Goal: Transaction & Acquisition: Purchase product/service

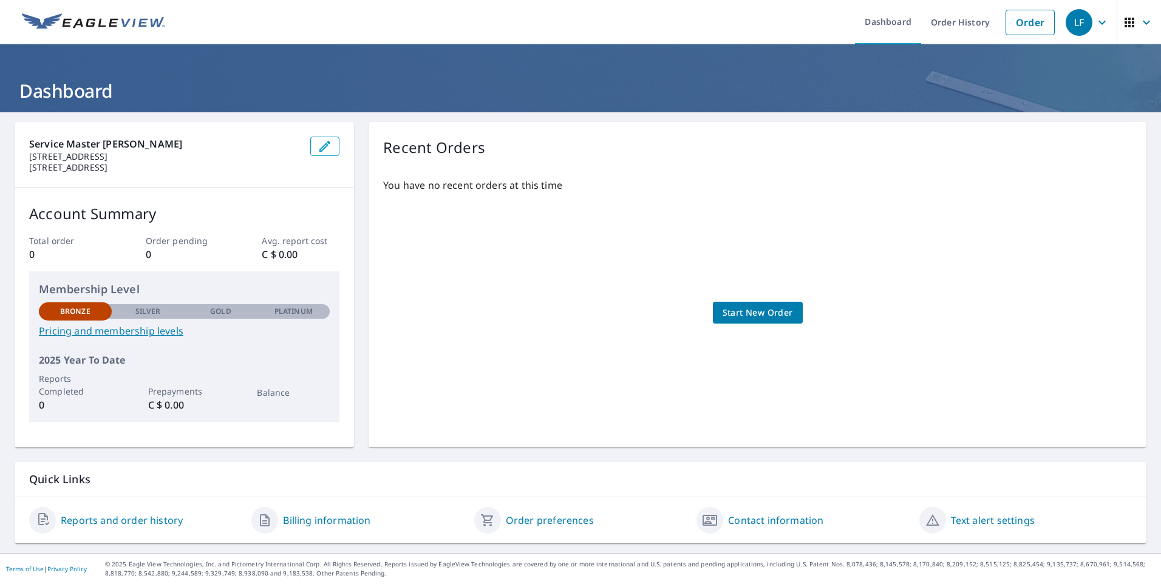
click at [742, 311] on span "Start New Order" at bounding box center [758, 312] width 70 height 15
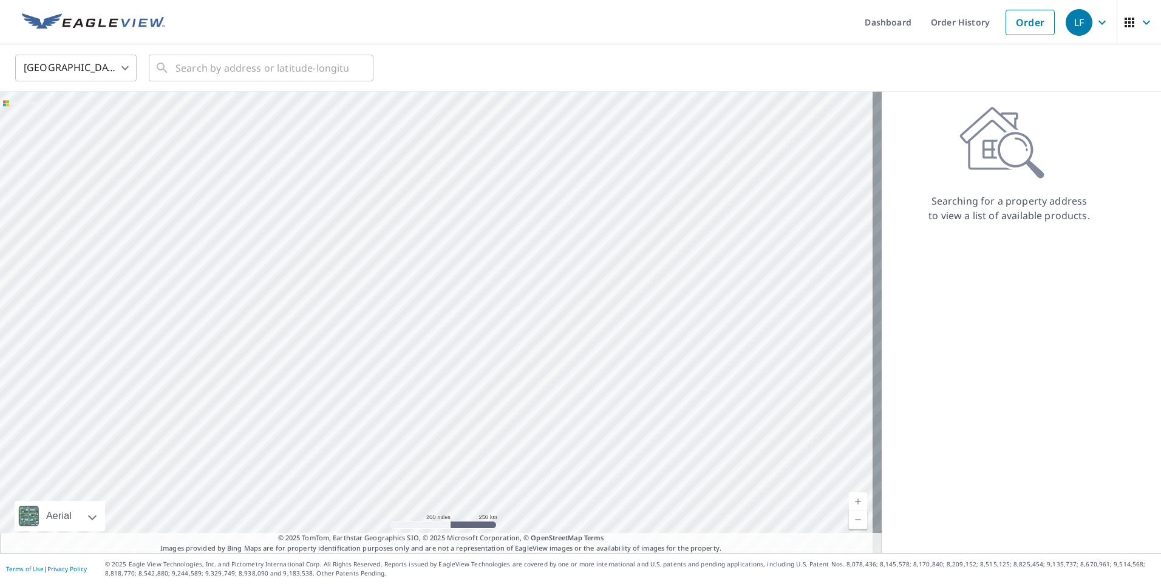
drag, startPoint x: 434, startPoint y: 238, endPoint x: 412, endPoint y: 460, distance: 223.3
click at [412, 460] on div at bounding box center [441, 323] width 882 height 462
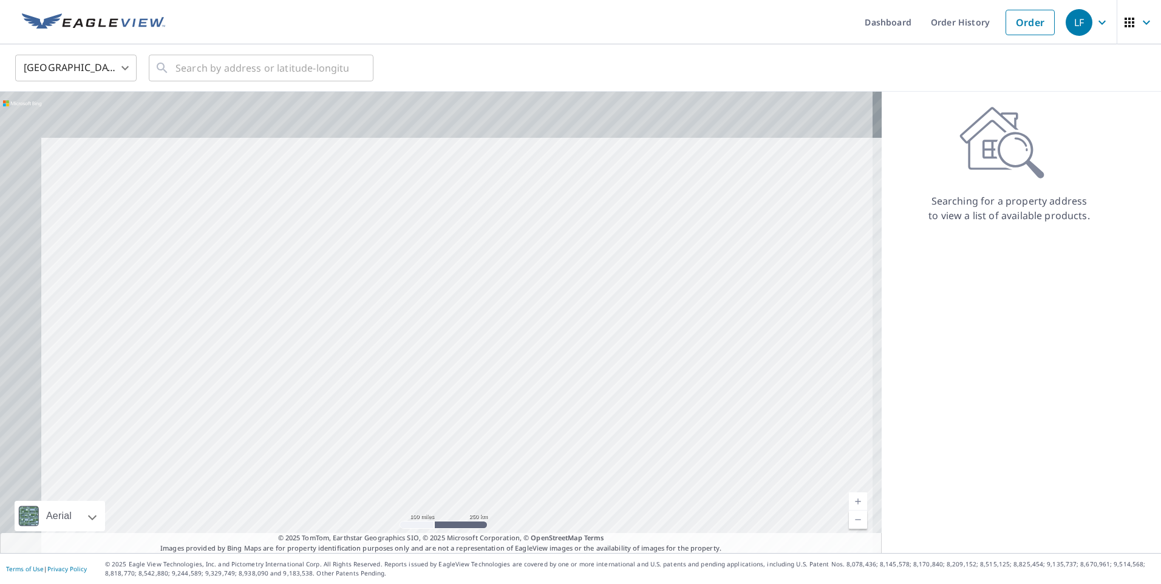
drag, startPoint x: 374, startPoint y: 344, endPoint x: 460, endPoint y: 432, distance: 122.8
click at [460, 432] on div at bounding box center [441, 323] width 882 height 462
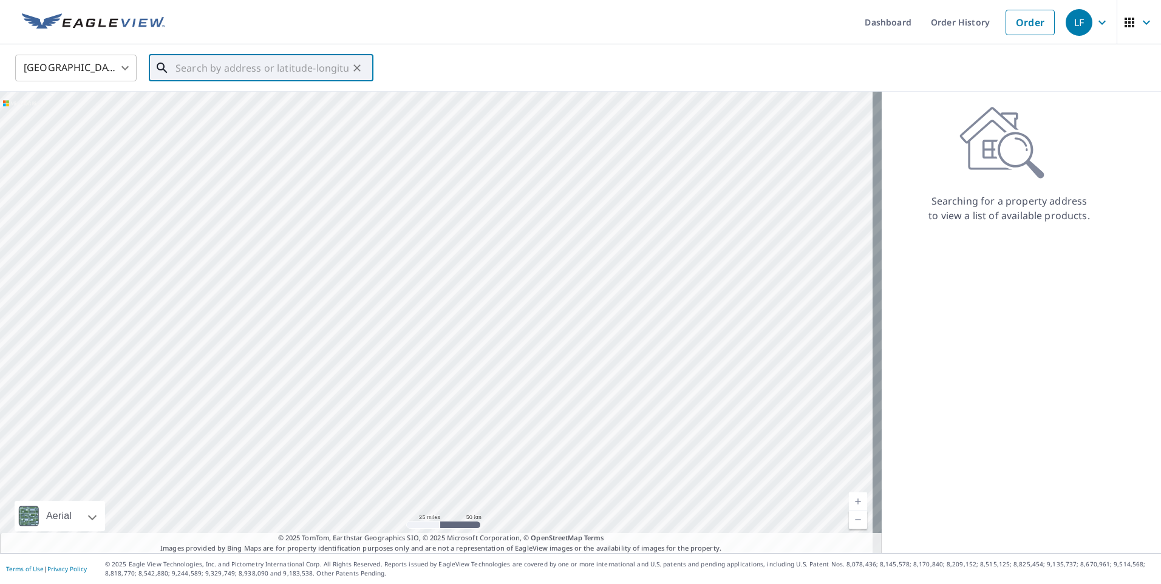
click at [235, 60] on input "text" at bounding box center [262, 68] width 173 height 34
type input "50.63707 N, 104.85038"
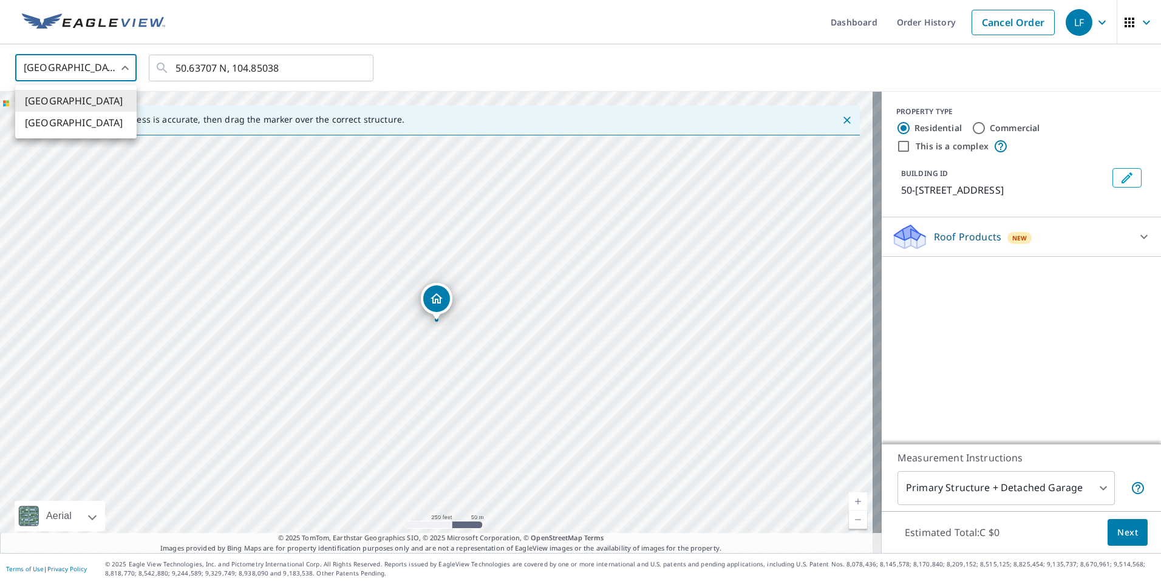
click at [120, 70] on body "LF LF Dashboard Order History Cancel Order LF United States US ​ 50.63707 N, 10…" at bounding box center [580, 292] width 1161 height 584
click at [80, 130] on li "Canada" at bounding box center [75, 123] width 121 height 22
type input "CA"
click at [202, 75] on input "text" at bounding box center [262, 68] width 173 height 34
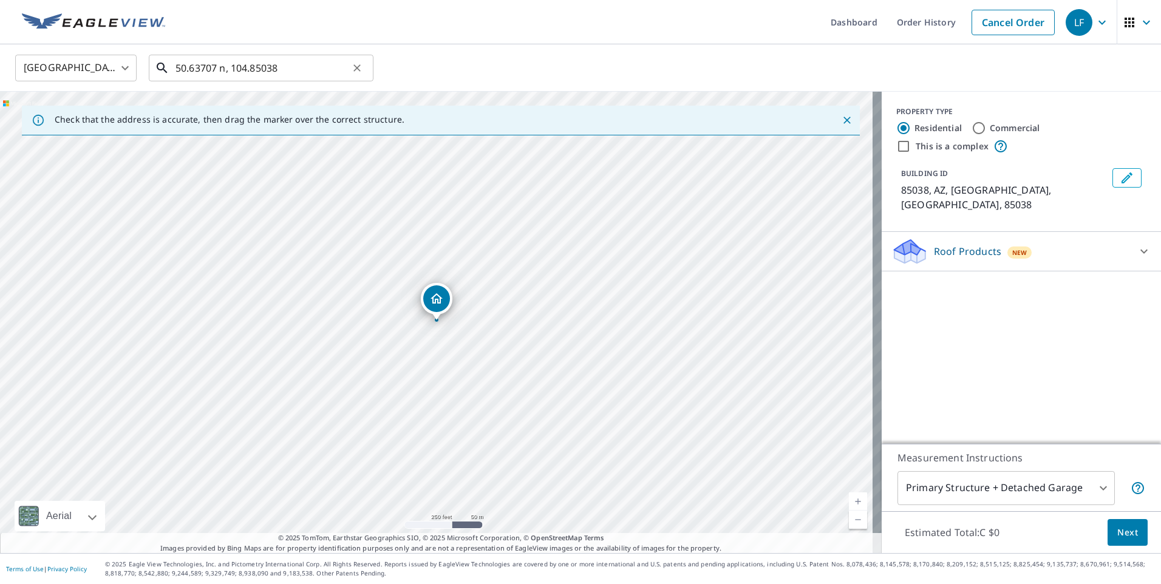
click at [284, 67] on input "50.63707 n, 104.85038" at bounding box center [262, 68] width 173 height 34
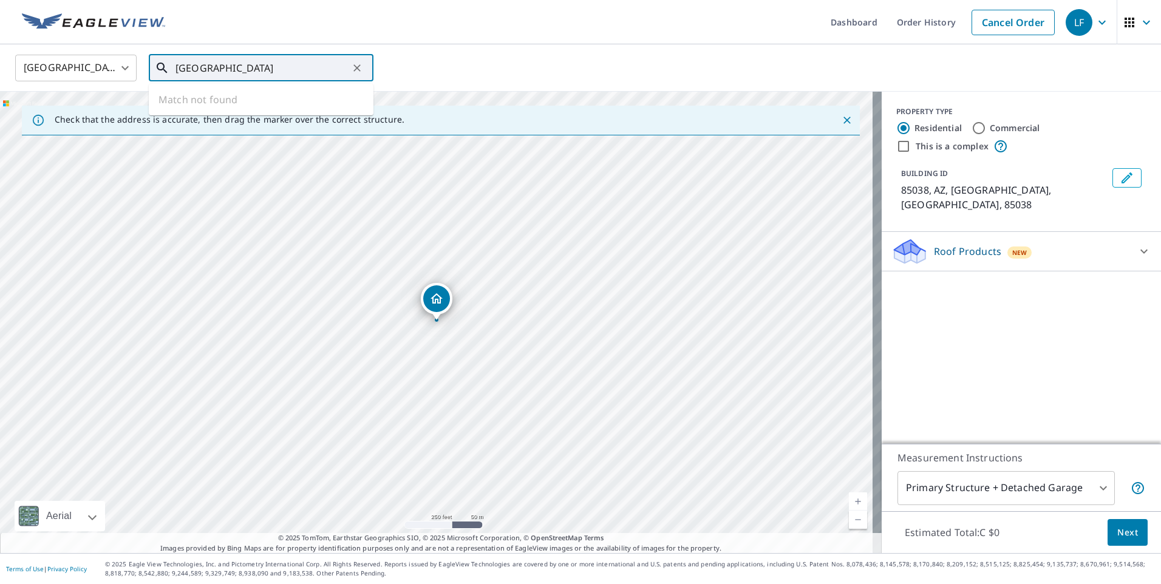
type input "50.63707 n, 104.85038 W"
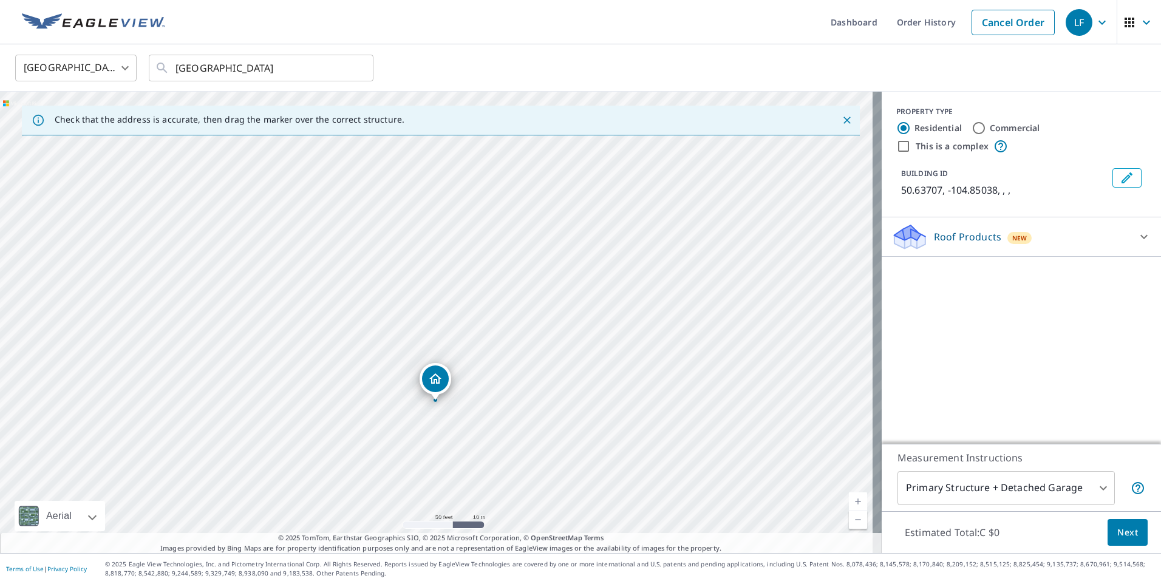
click at [972, 246] on div "Roof Products New" at bounding box center [1010, 237] width 238 height 29
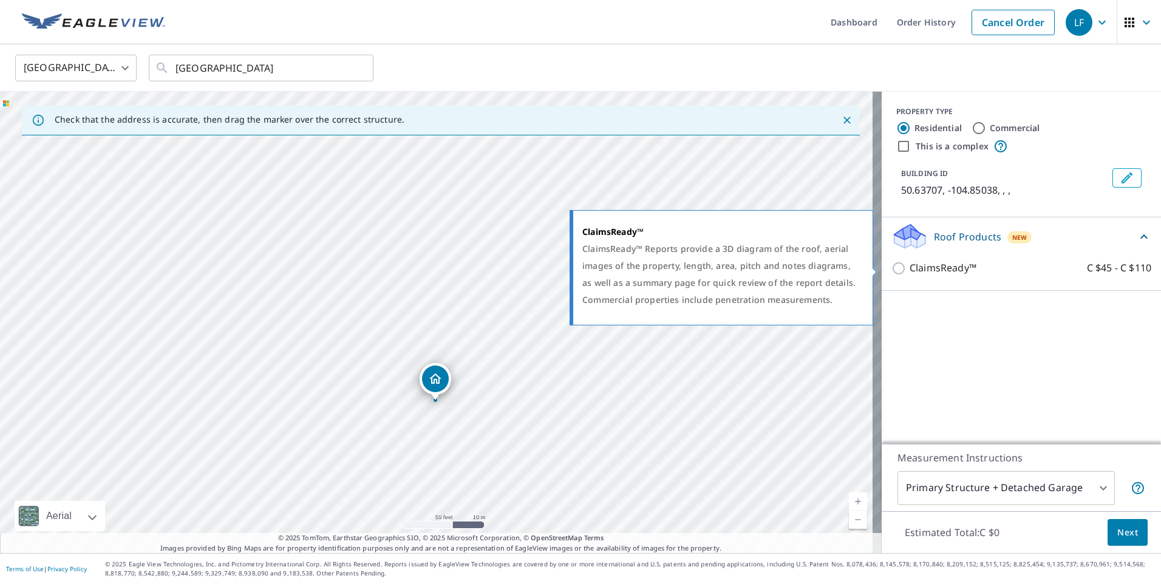
click at [893, 272] on input "ClaimsReady™ C $45 - C $110" at bounding box center [900, 268] width 18 height 15
checkbox input "true"
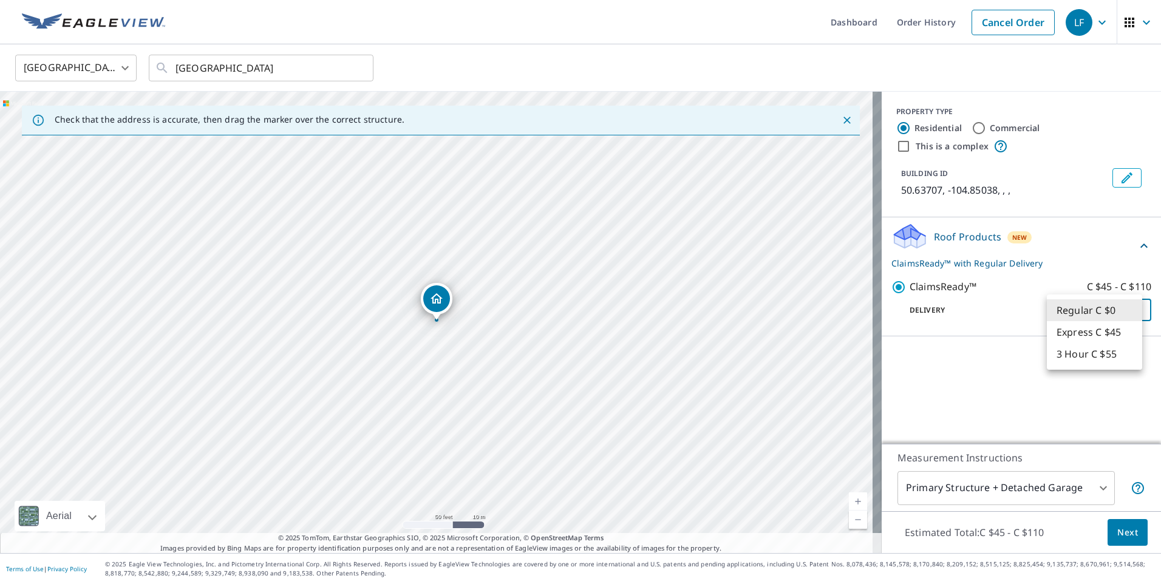
click at [1071, 312] on body "LF LF Dashboard Order History Cancel Order LF Canada CA ​ 50.63707 n, 104.85038…" at bounding box center [580, 292] width 1161 height 584
click at [1067, 331] on li "Express C $45" at bounding box center [1094, 332] width 95 height 22
type input "4"
click at [1121, 528] on span "Next" at bounding box center [1127, 532] width 21 height 15
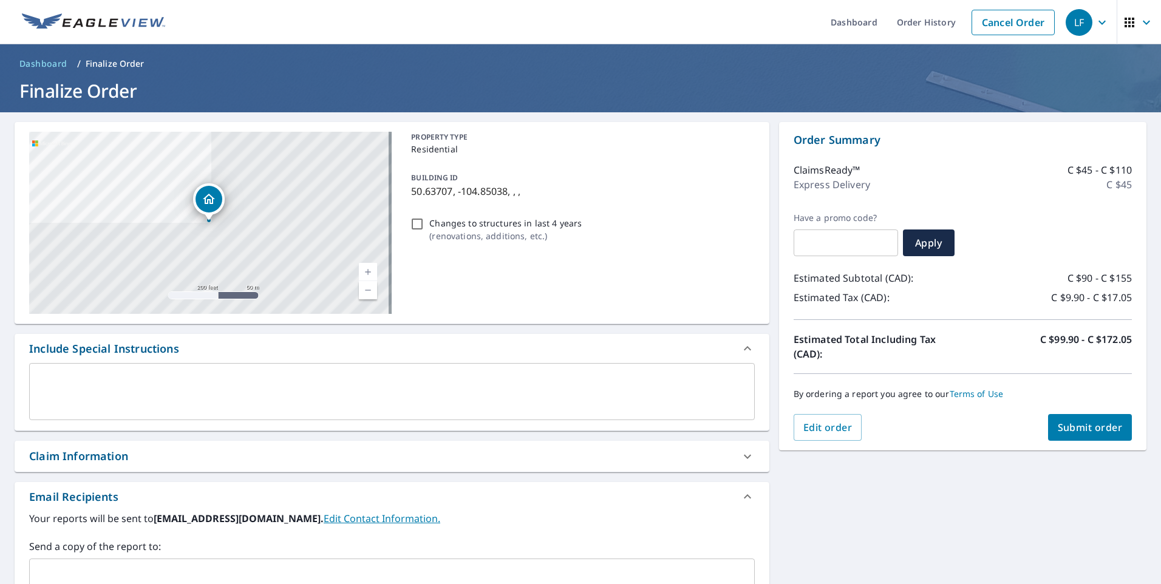
click at [1094, 428] on span "Submit order" at bounding box center [1090, 427] width 65 height 13
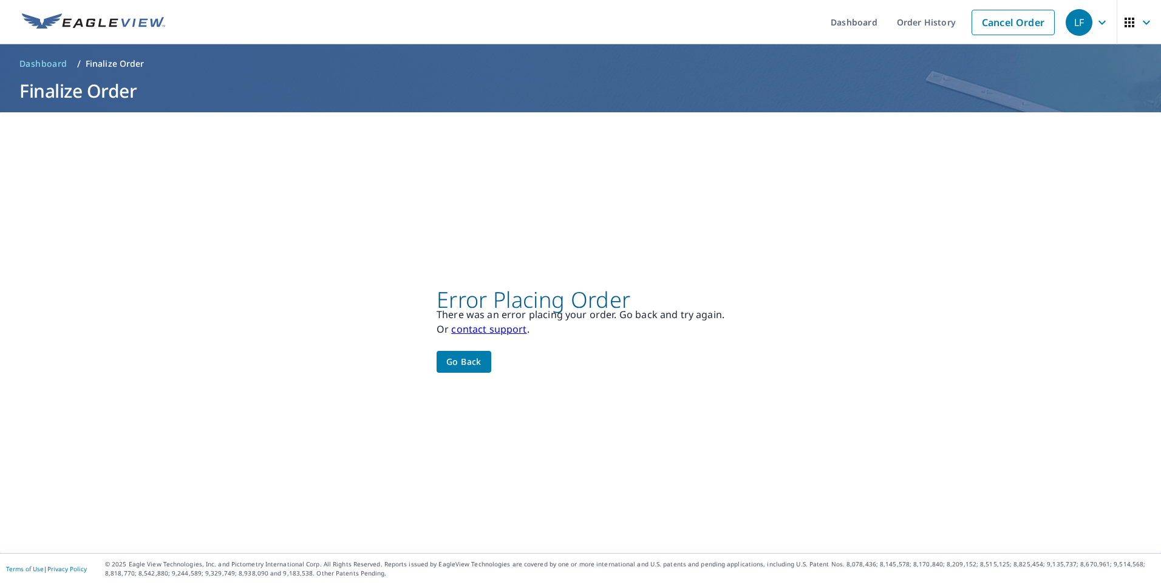
click at [463, 362] on span "Go back" at bounding box center [463, 362] width 35 height 15
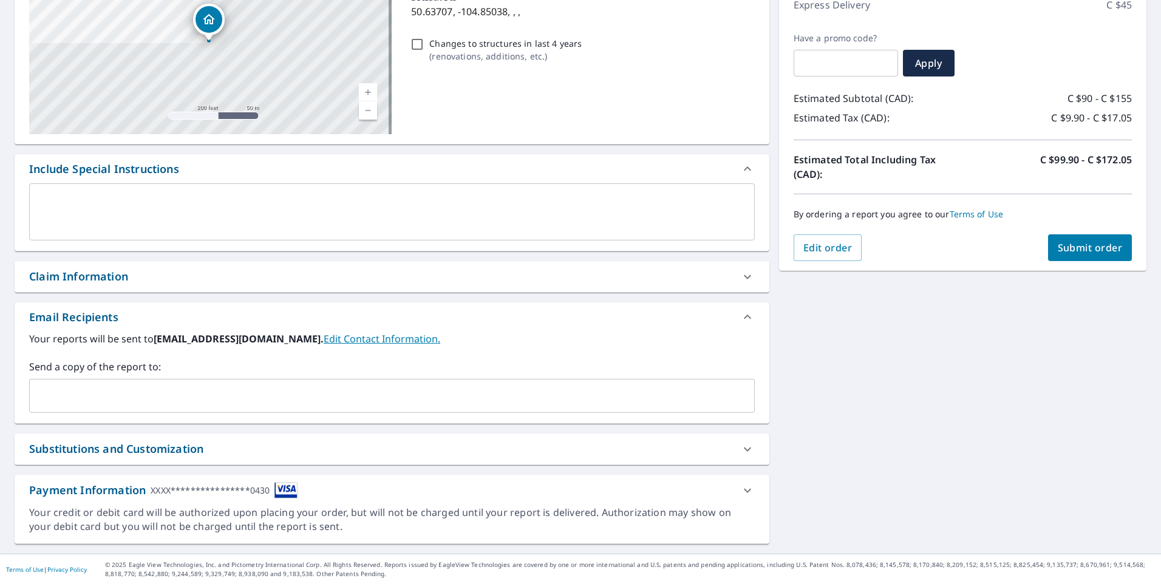
scroll to position [180, 0]
click at [743, 492] on icon at bounding box center [747, 490] width 15 height 15
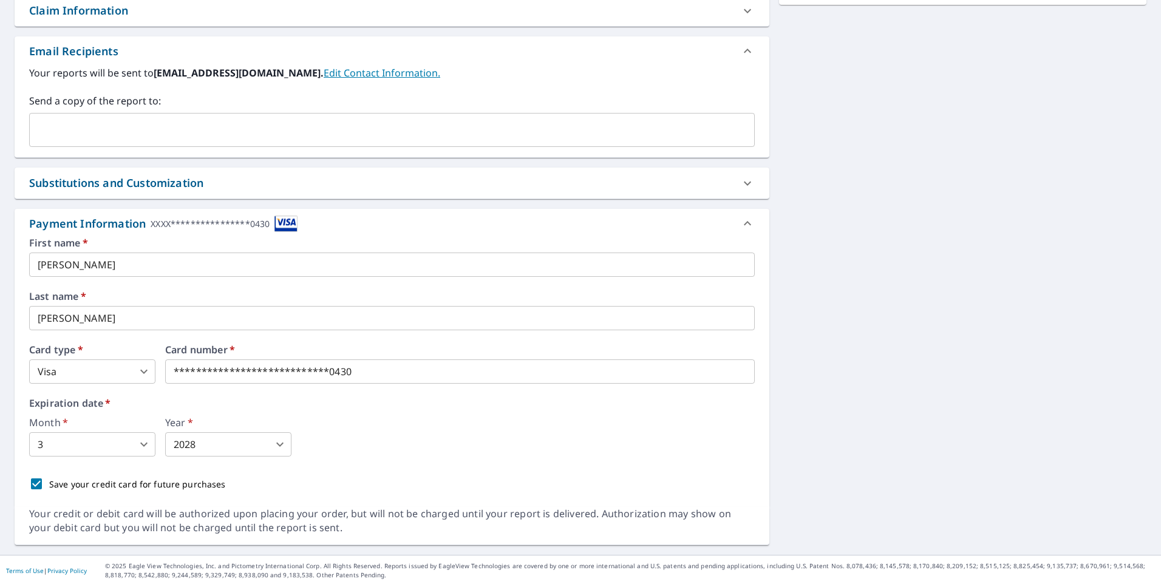
scroll to position [448, 0]
click at [176, 265] on input "leif" at bounding box center [392, 263] width 726 height 24
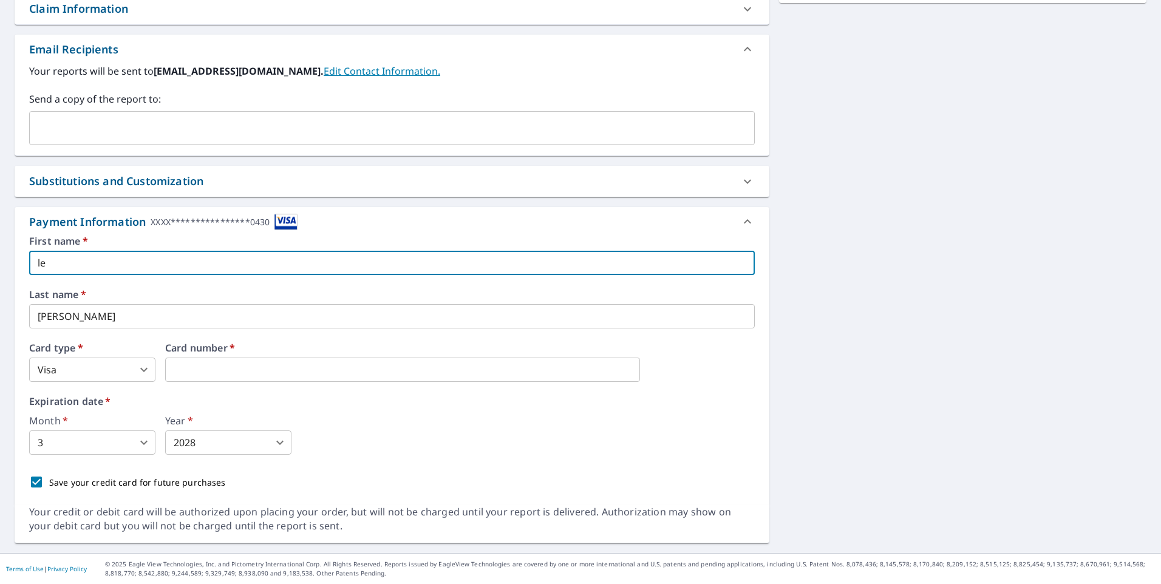
type input "l"
type input "Wyndi"
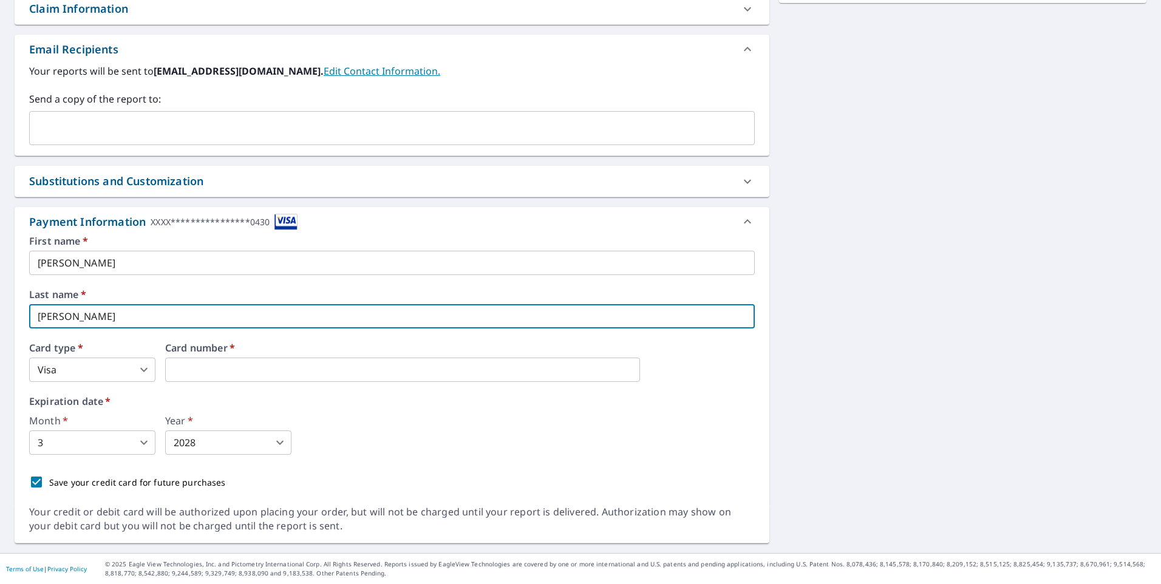
click at [108, 317] on input "fryklund" at bounding box center [392, 316] width 726 height 24
type input "f"
type input "?"
type input "Breti"
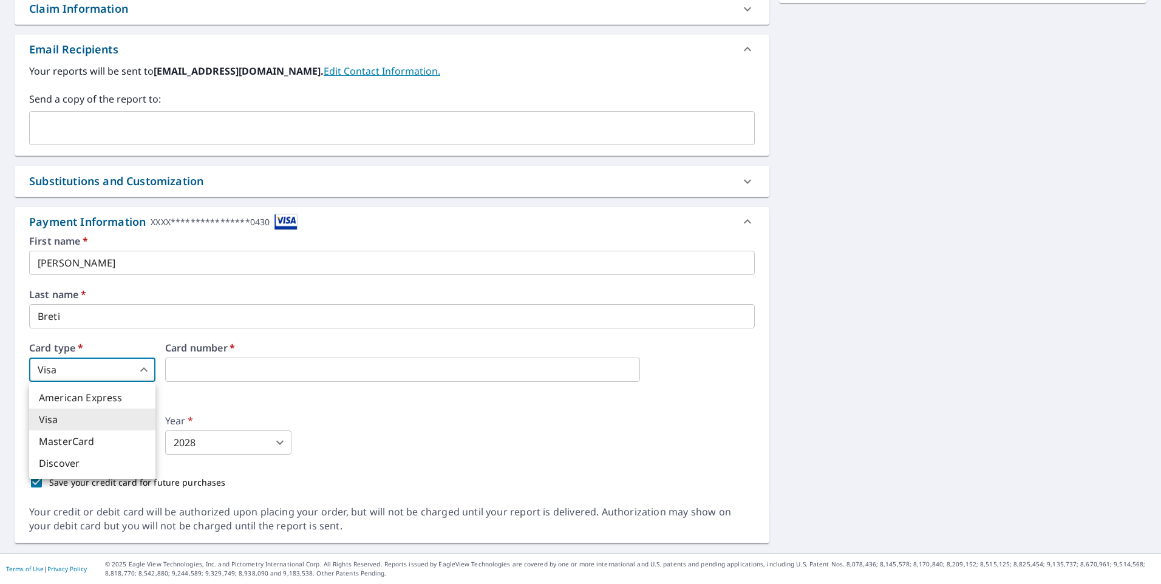
click at [130, 379] on body "**********" at bounding box center [580, 292] width 1161 height 584
click at [80, 444] on li "MasterCard" at bounding box center [92, 442] width 126 height 22
type input "3"
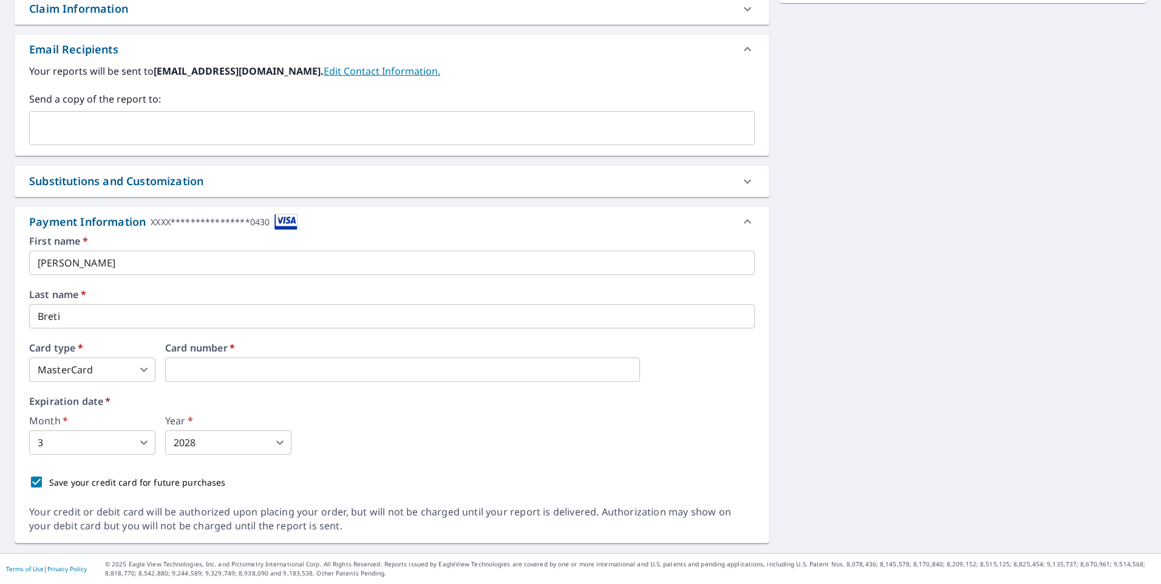
click at [130, 439] on body "**********" at bounding box center [580, 292] width 1161 height 584
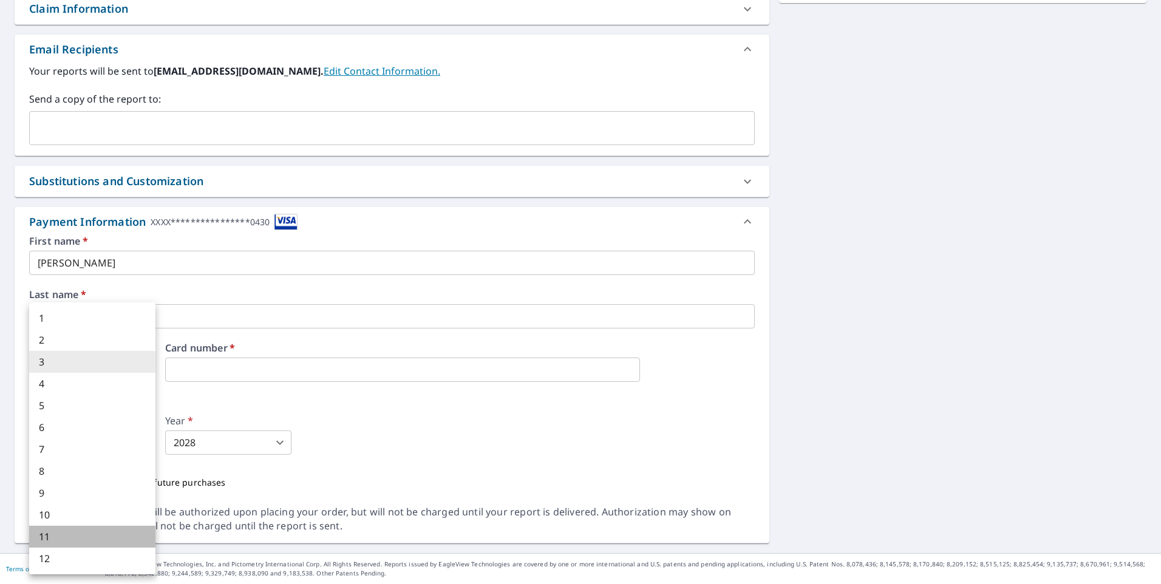
click at [67, 535] on li "11" at bounding box center [92, 537] width 126 height 22
type input "11"
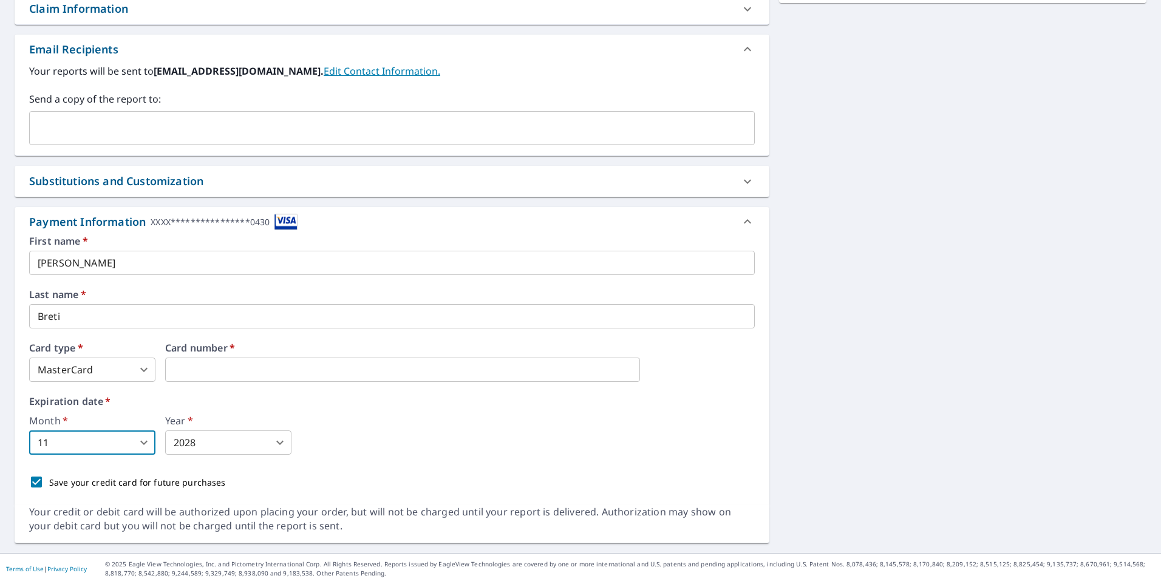
click at [263, 446] on body "**********" at bounding box center [580, 292] width 1161 height 584
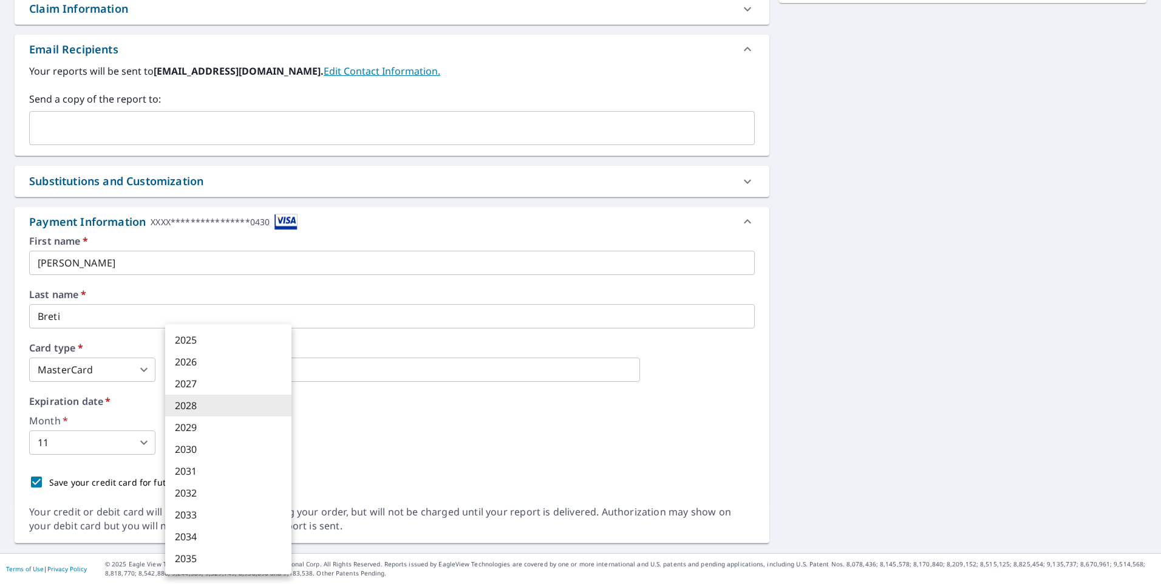
click at [199, 338] on li "2025" at bounding box center [228, 340] width 126 height 22
type input "2025"
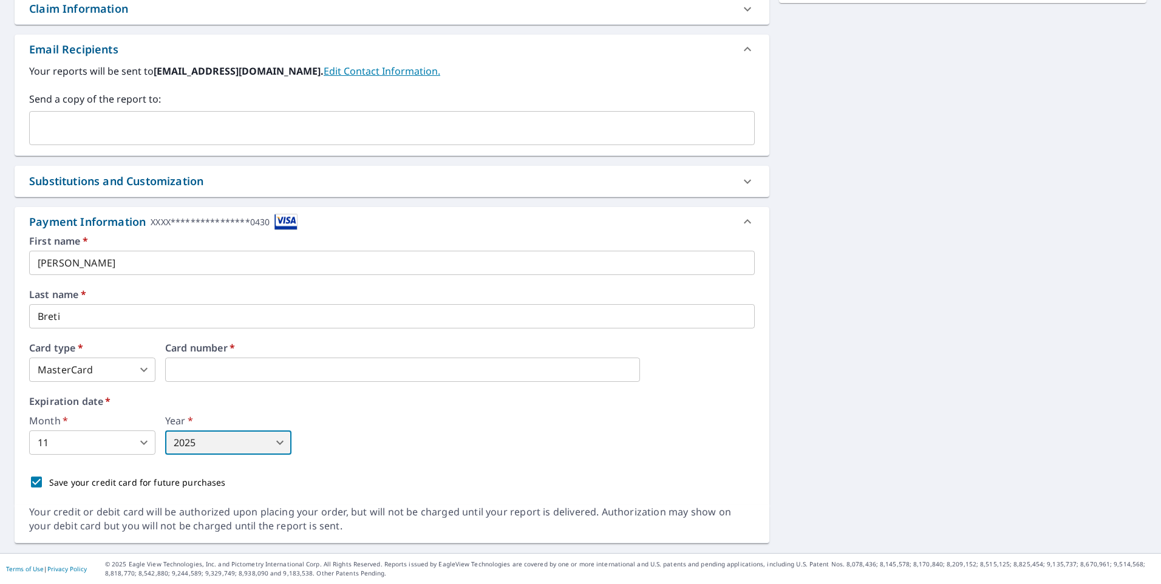
scroll to position [326, 0]
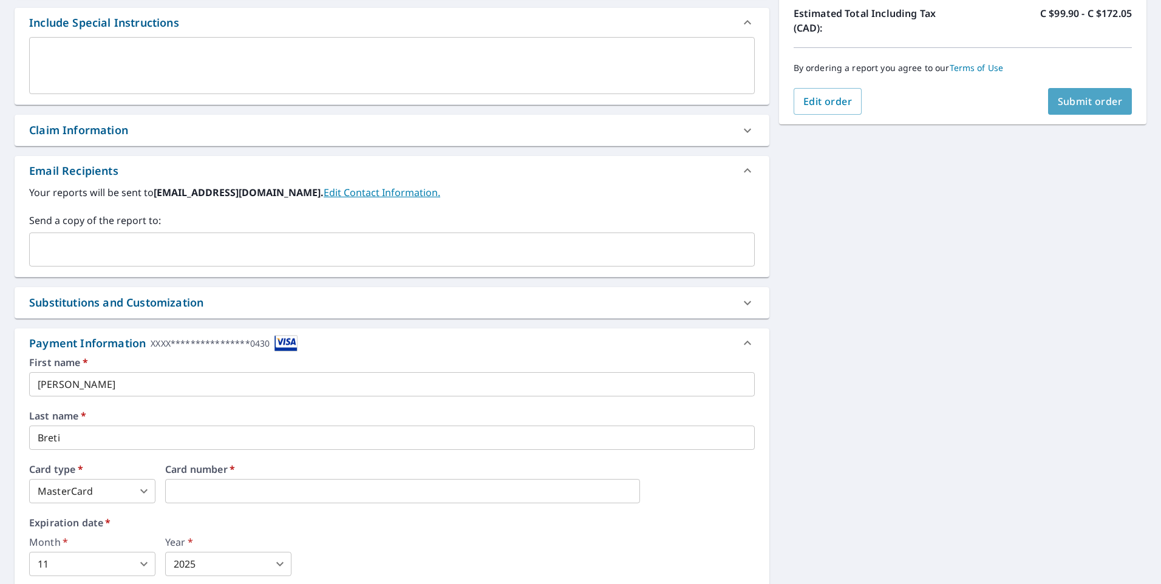
click at [1064, 102] on span "Submit order" at bounding box center [1090, 101] width 65 height 13
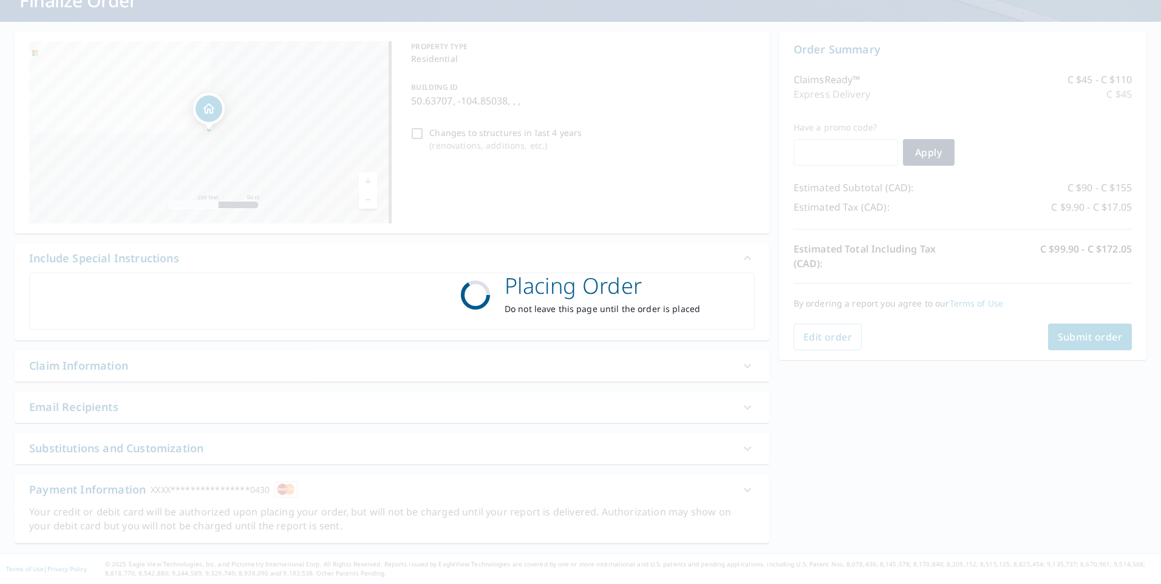
scroll to position [0, 0]
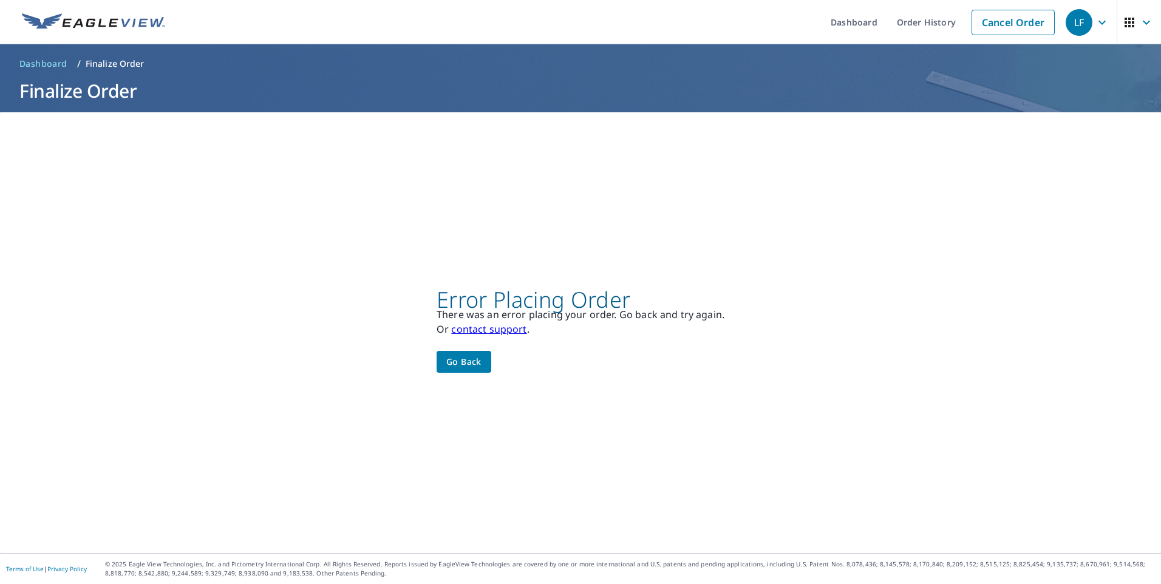
click at [480, 359] on button "Go back" at bounding box center [464, 362] width 55 height 22
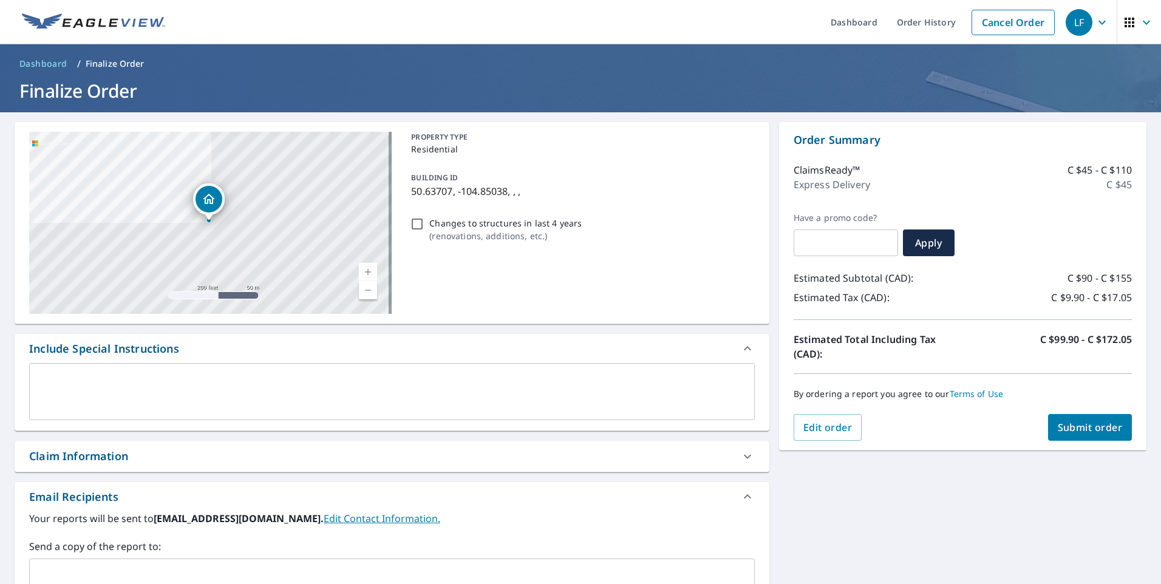
scroll to position [180, 0]
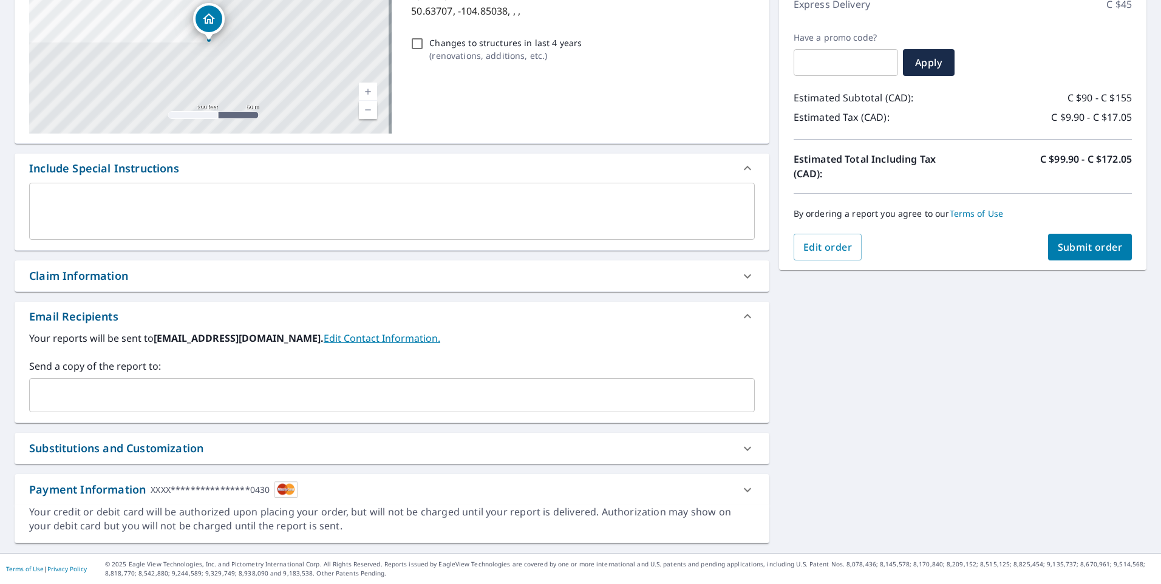
click at [733, 488] on div at bounding box center [747, 490] width 29 height 29
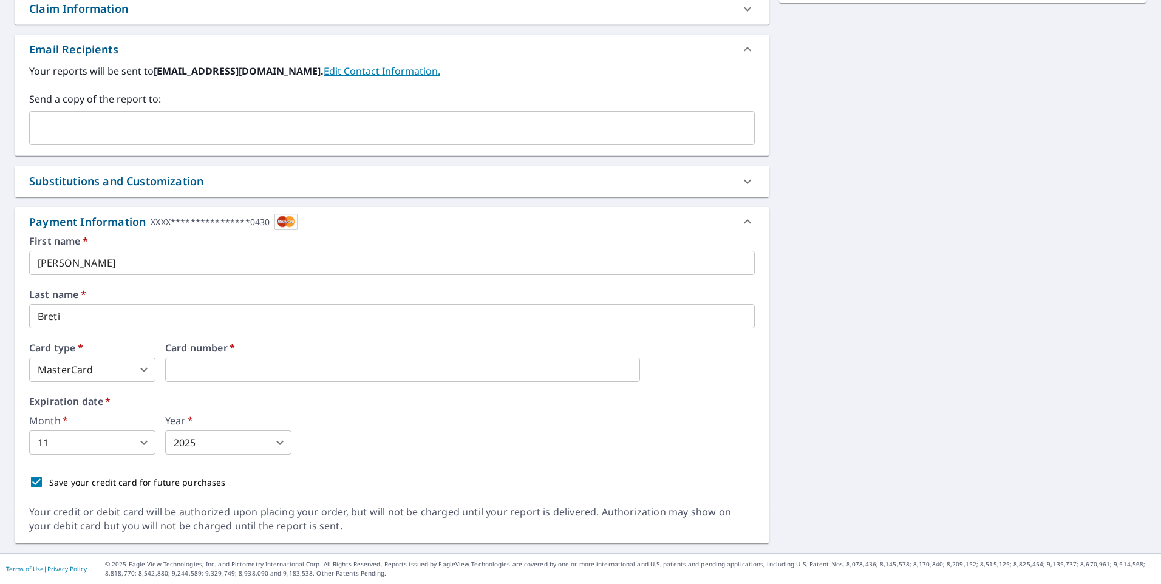
scroll to position [387, 0]
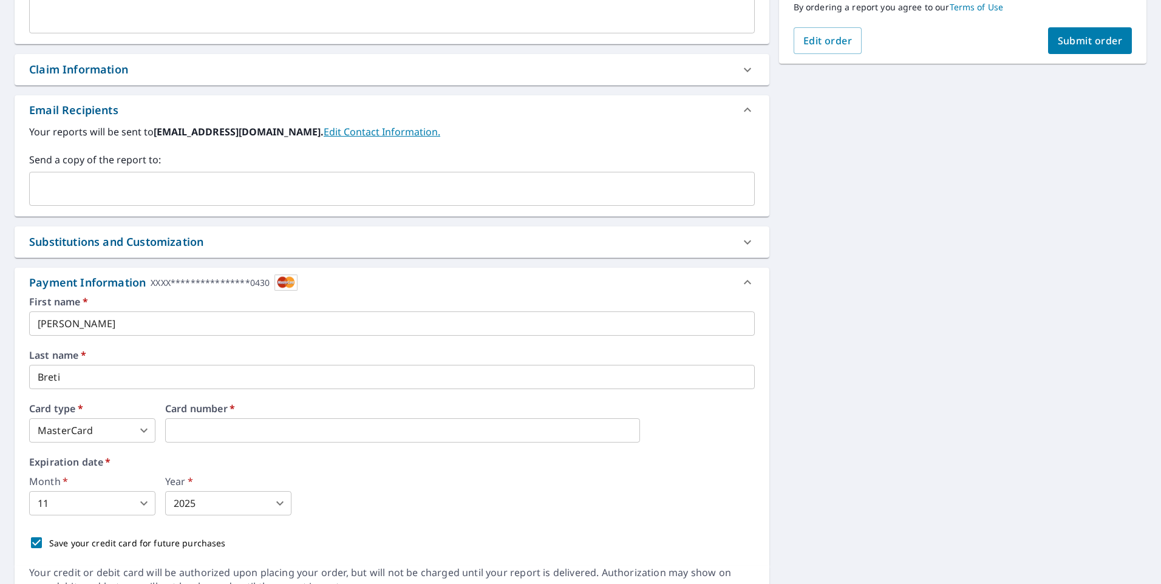
click at [497, 484] on div "Month   * 11 11 ​ Year   * 2025 2025 ​" at bounding box center [392, 496] width 726 height 39
click at [283, 289] on img at bounding box center [285, 282] width 23 height 16
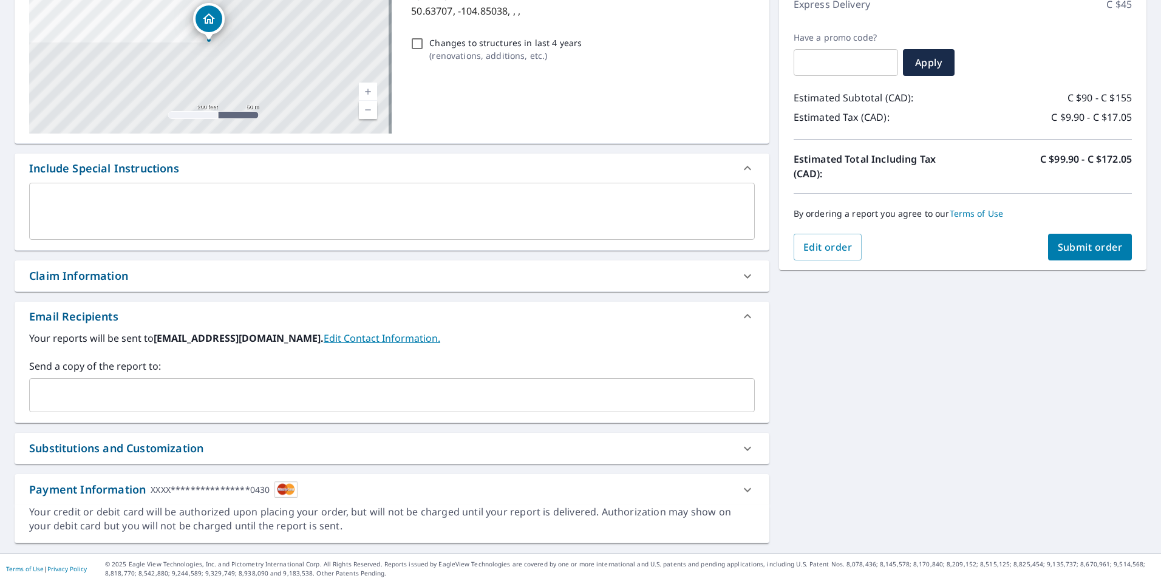
scroll to position [180, 0]
click at [744, 488] on icon at bounding box center [747, 490] width 15 height 15
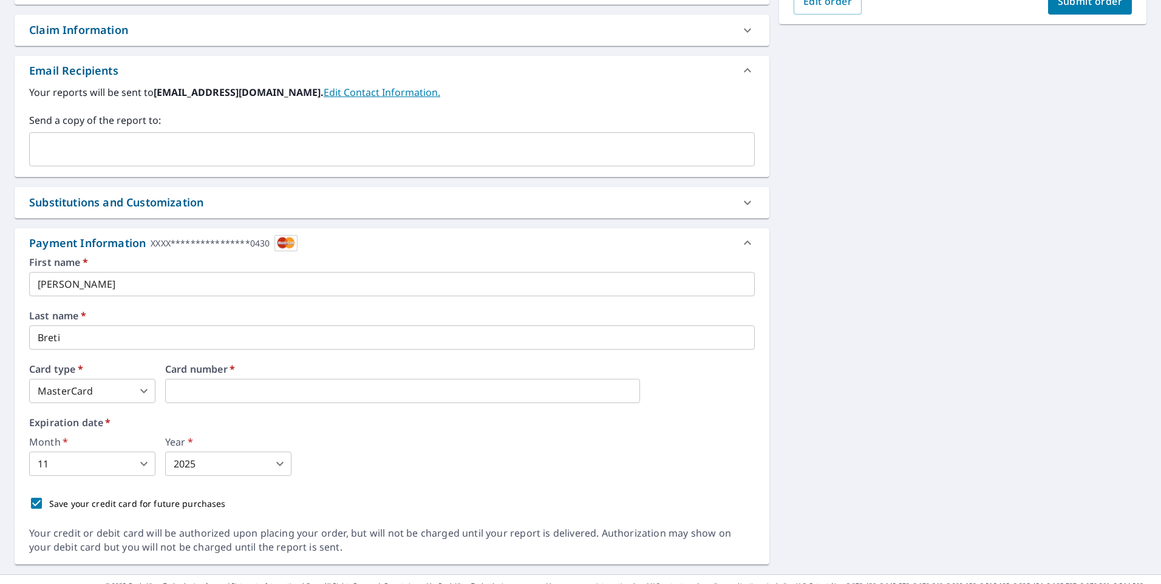
scroll to position [448, 0]
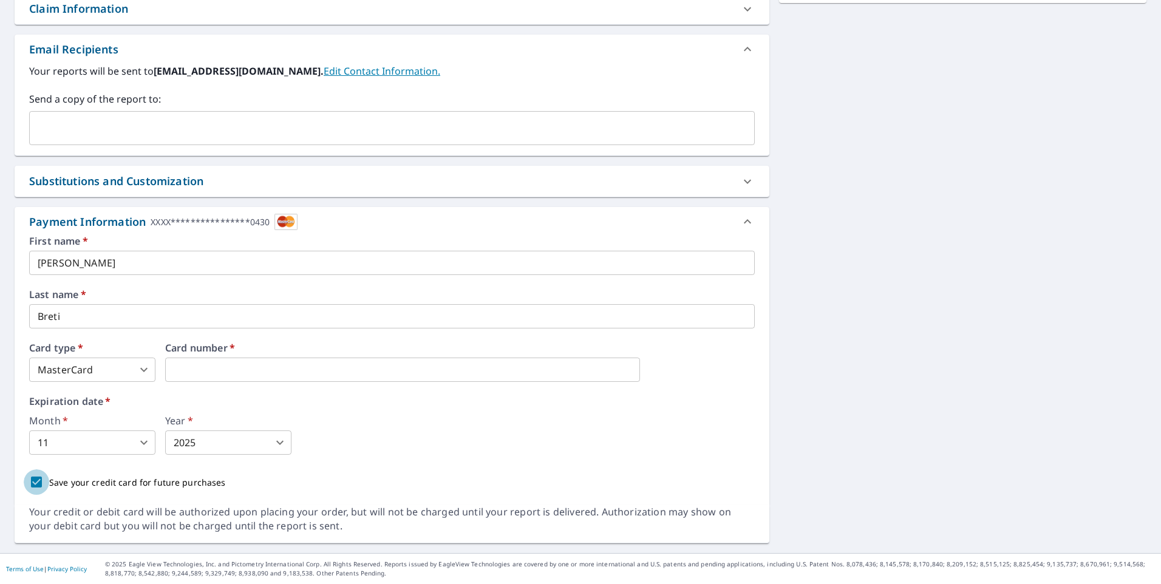
click at [32, 485] on input "Save your credit card for future purchases" at bounding box center [37, 482] width 26 height 26
checkbox input "false"
drag, startPoint x: 284, startPoint y: 219, endPoint x: 276, endPoint y: 227, distance: 11.2
click at [276, 227] on img at bounding box center [285, 222] width 23 height 16
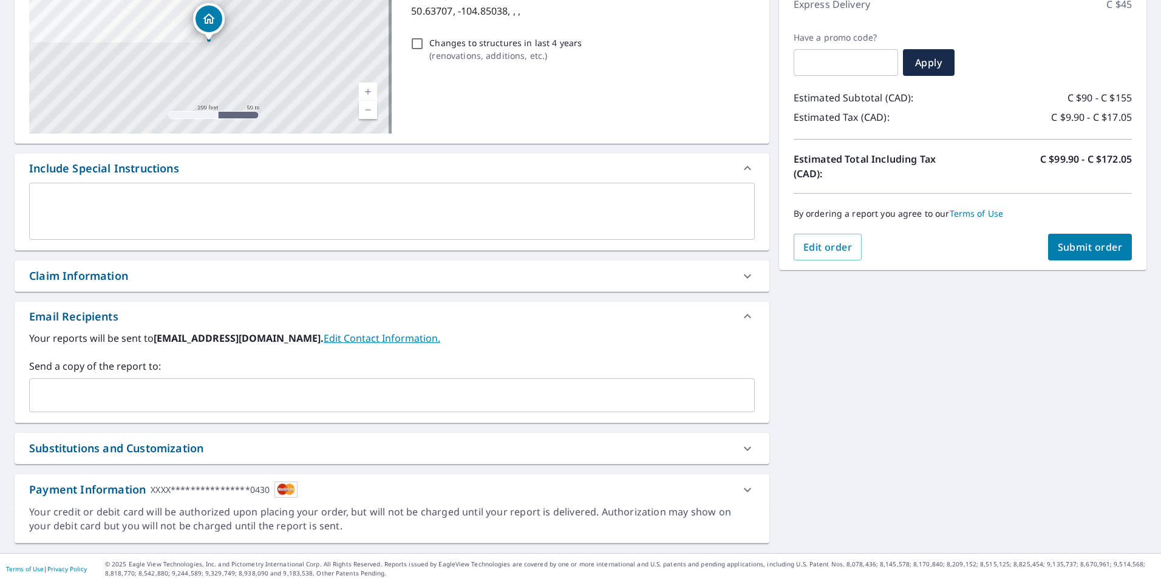
click at [277, 221] on div "x ​" at bounding box center [392, 216] width 755 height 67
click at [279, 483] on img at bounding box center [285, 490] width 23 height 16
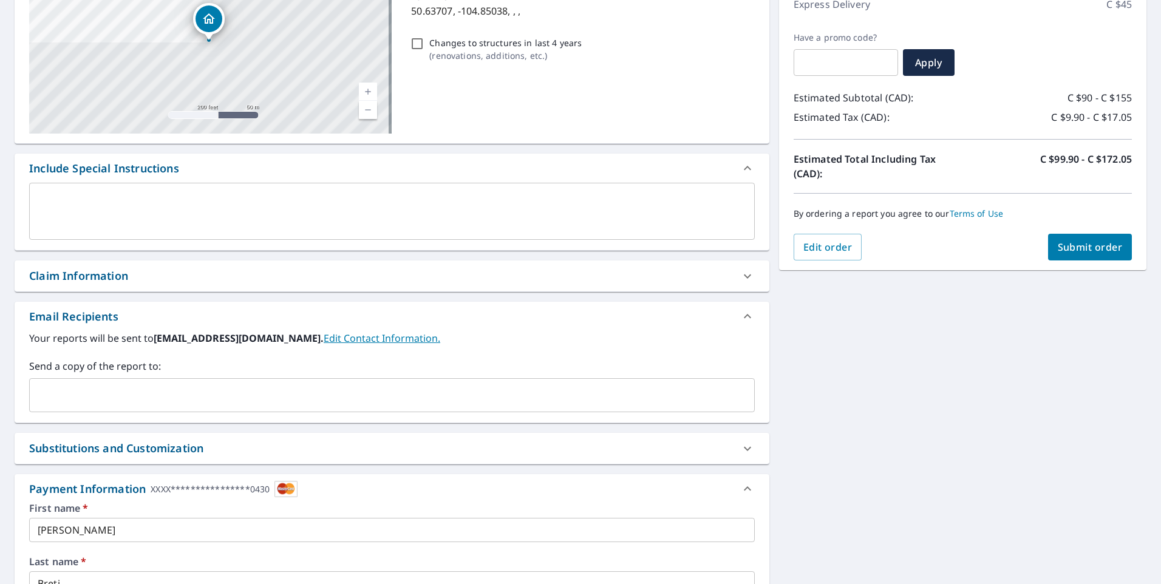
click at [1088, 239] on button "Submit order" at bounding box center [1090, 247] width 84 height 27
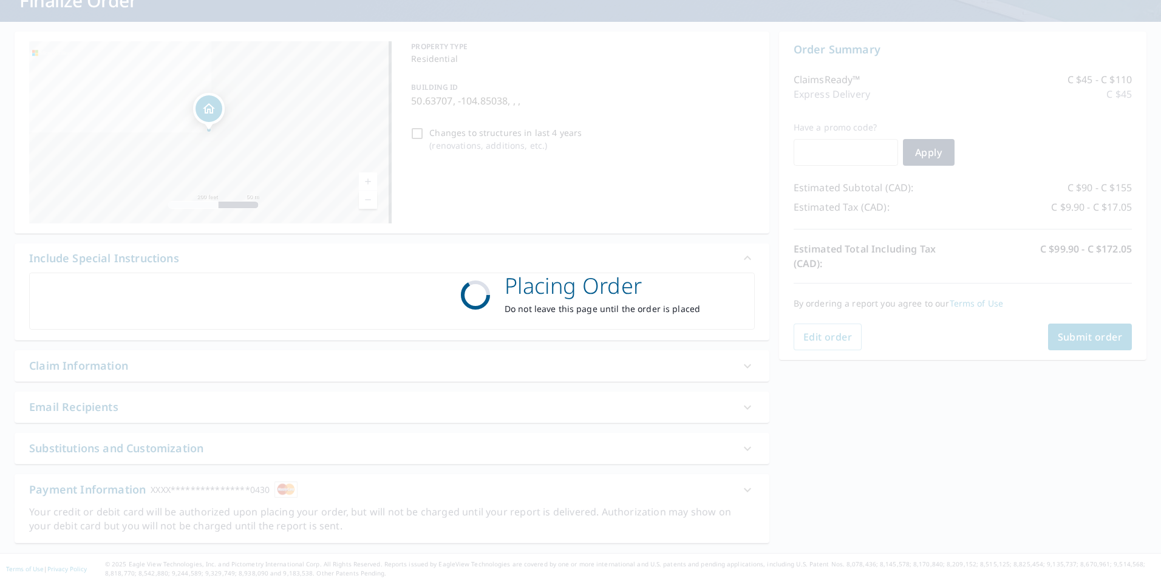
scroll to position [0, 0]
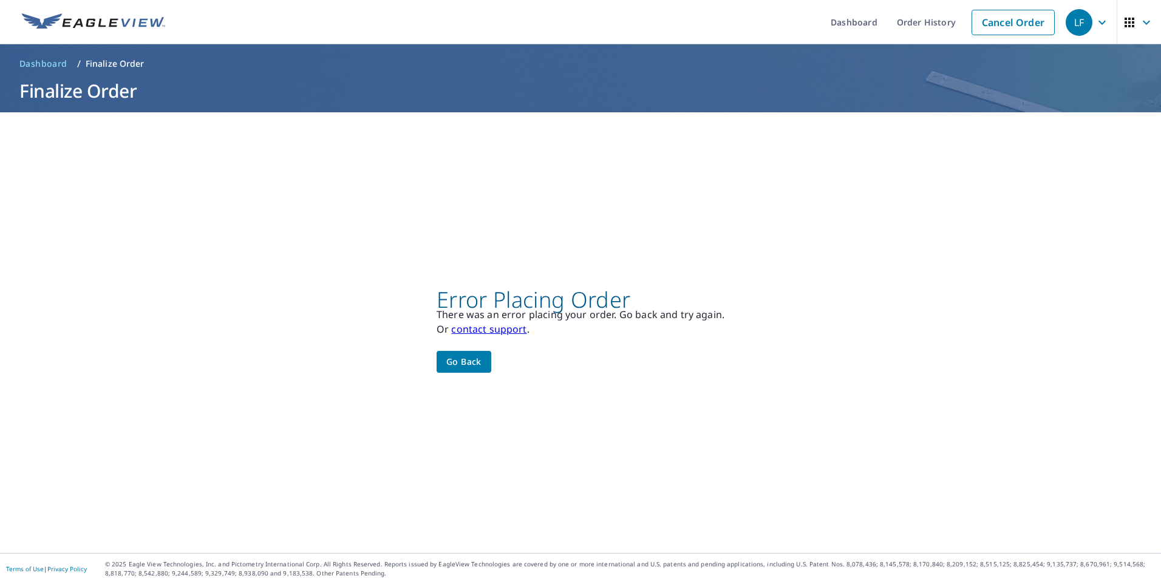
click at [486, 330] on link "contact support" at bounding box center [488, 328] width 75 height 13
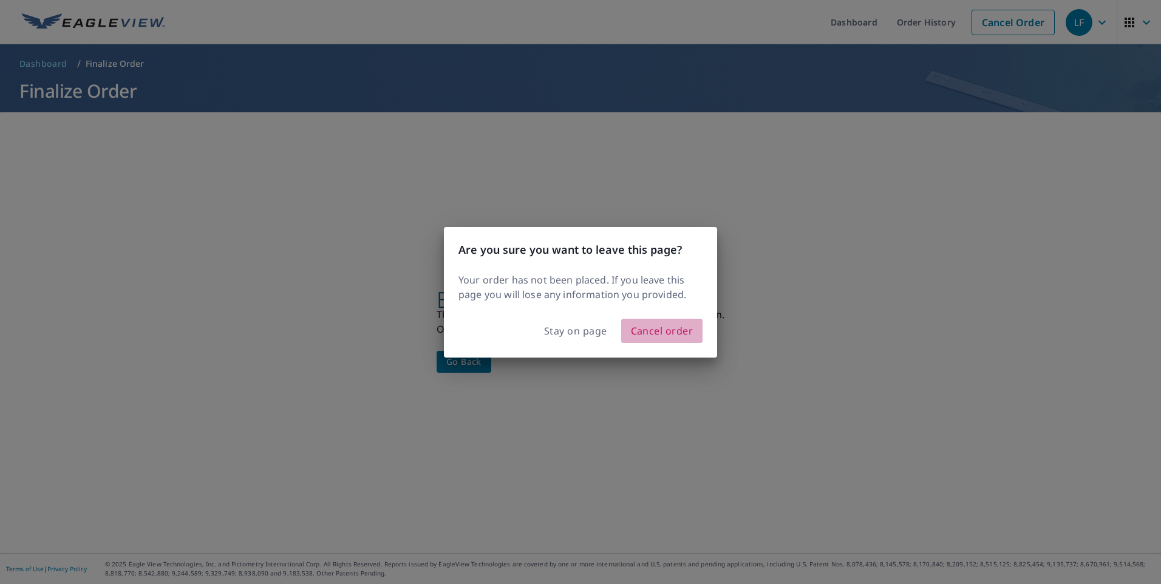
click at [666, 330] on span "Cancel order" at bounding box center [662, 330] width 63 height 17
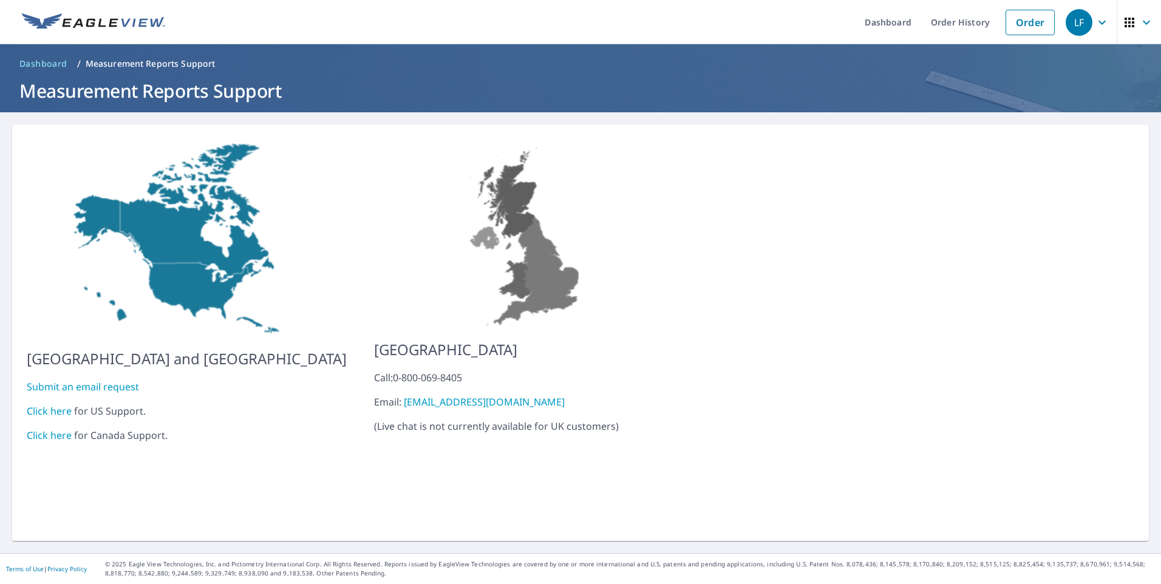
click at [49, 429] on link "Click here" at bounding box center [49, 435] width 45 height 13
click at [1014, 18] on link "Order" at bounding box center [1030, 23] width 49 height 26
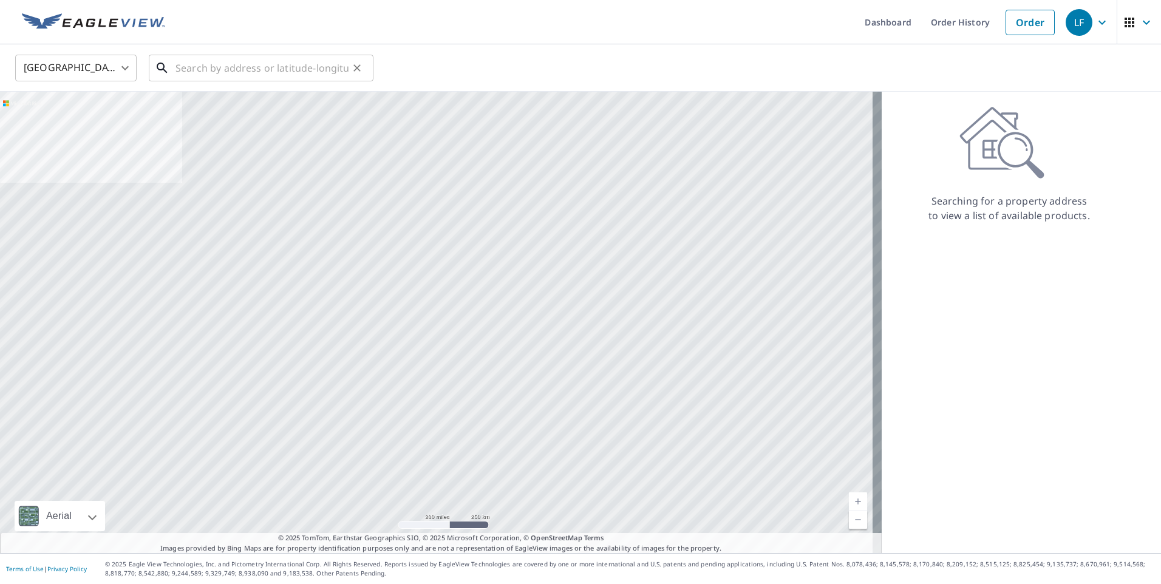
click at [235, 71] on input "text" at bounding box center [262, 68] width 173 height 34
click at [129, 67] on body "LF LF Dashboard Order History Order LF United States US ​ ​ Aerial Road A stand…" at bounding box center [580, 292] width 1161 height 584
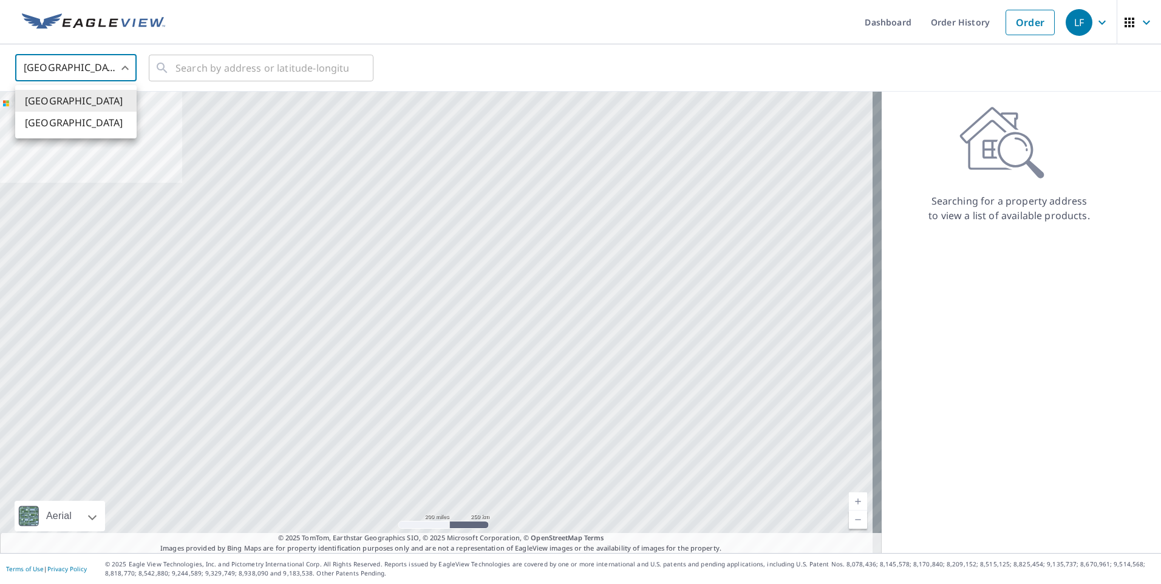
click at [101, 126] on li "Canada" at bounding box center [75, 123] width 121 height 22
type input "CA"
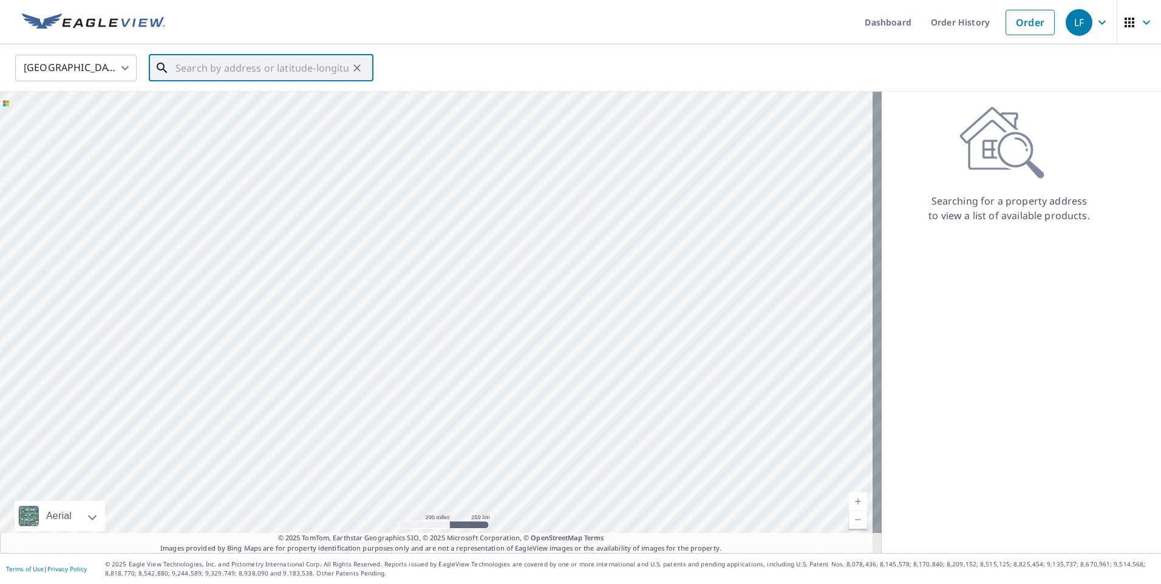
click at [241, 66] on input "text" at bounding box center [262, 68] width 173 height 34
type input "50.63707 N, 104.85038 W"
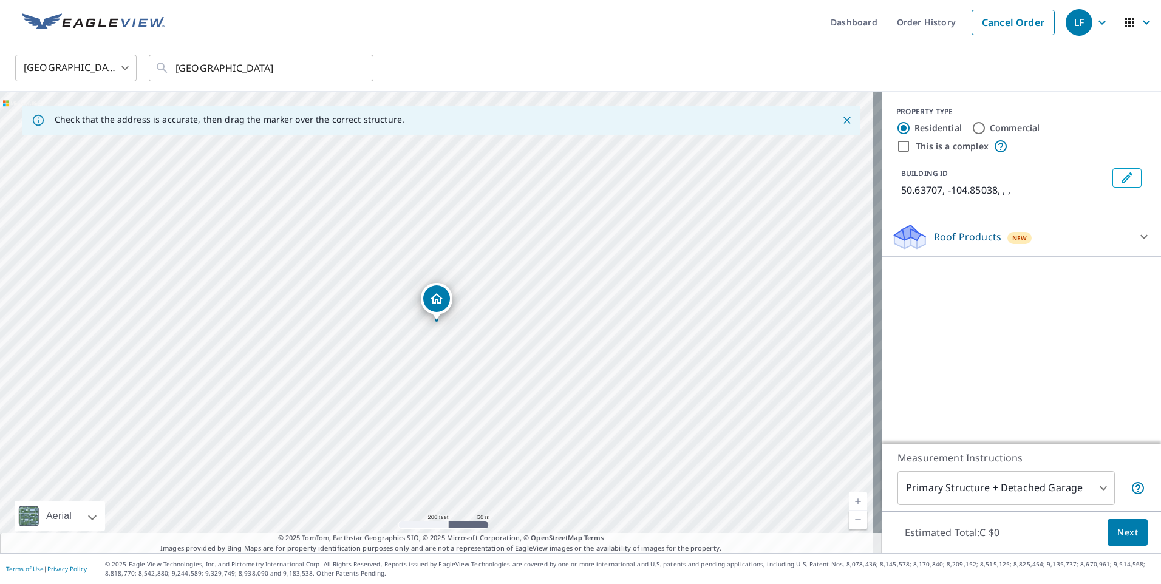
click at [1089, 236] on div "Roof Products New" at bounding box center [1010, 237] width 238 height 29
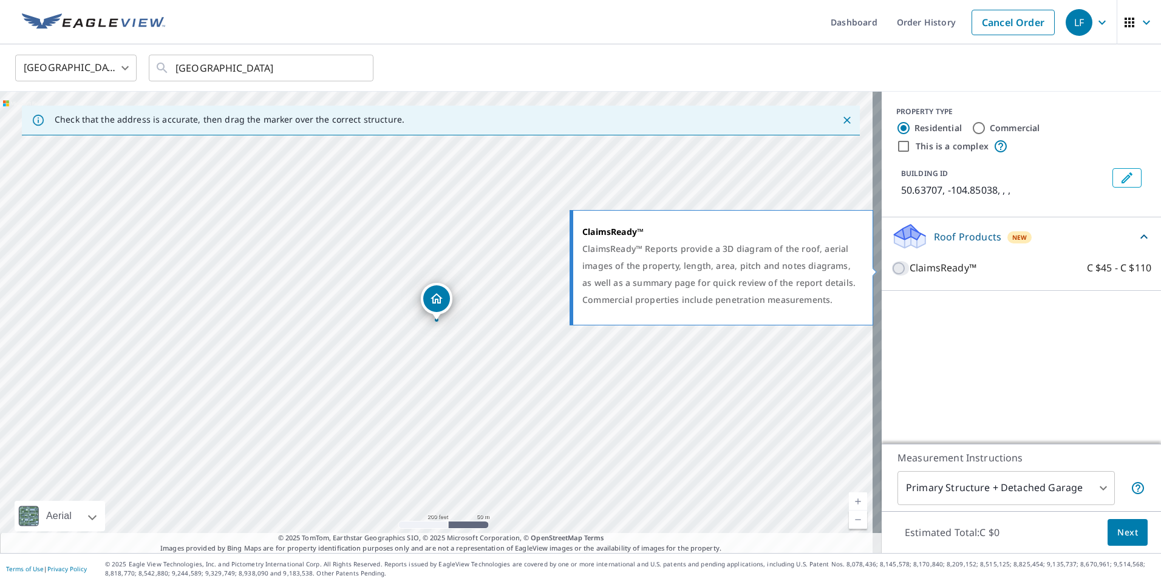
click at [891, 270] on input "ClaimsReady™ C $45 - C $110" at bounding box center [900, 268] width 18 height 15
checkbox input "true"
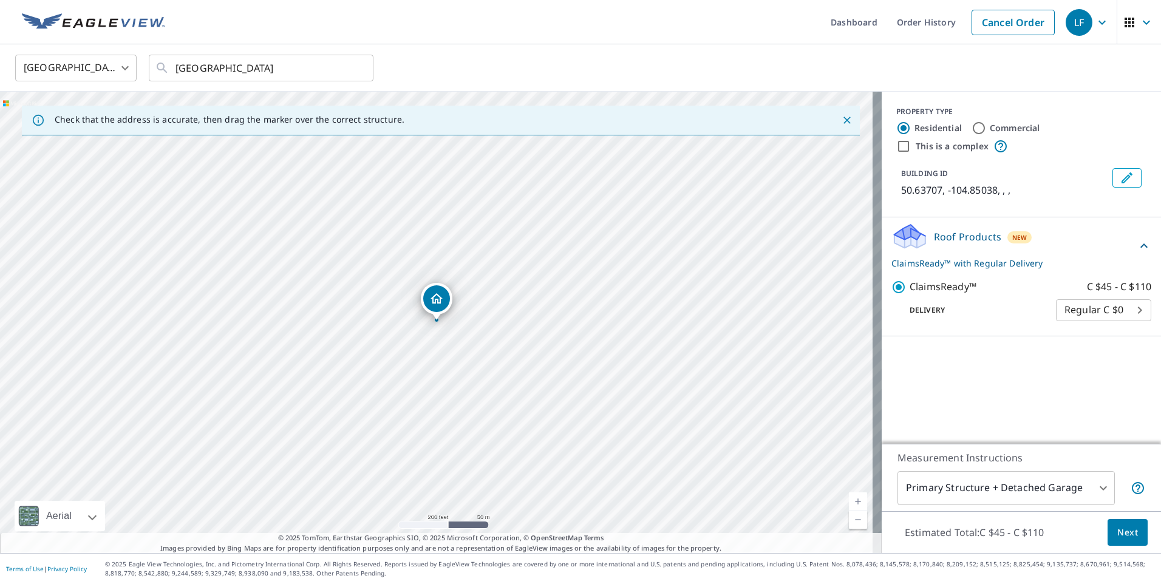
click at [1140, 246] on icon at bounding box center [1143, 246] width 7 height 4
click at [1130, 244] on div at bounding box center [1144, 245] width 29 height 29
click at [1062, 388] on div "PROPERTY TYPE Residential Commercial This is a complex BUILDING ID 50.63707, -1…" at bounding box center [1021, 268] width 279 height 352
click at [1117, 530] on span "Next" at bounding box center [1127, 532] width 21 height 15
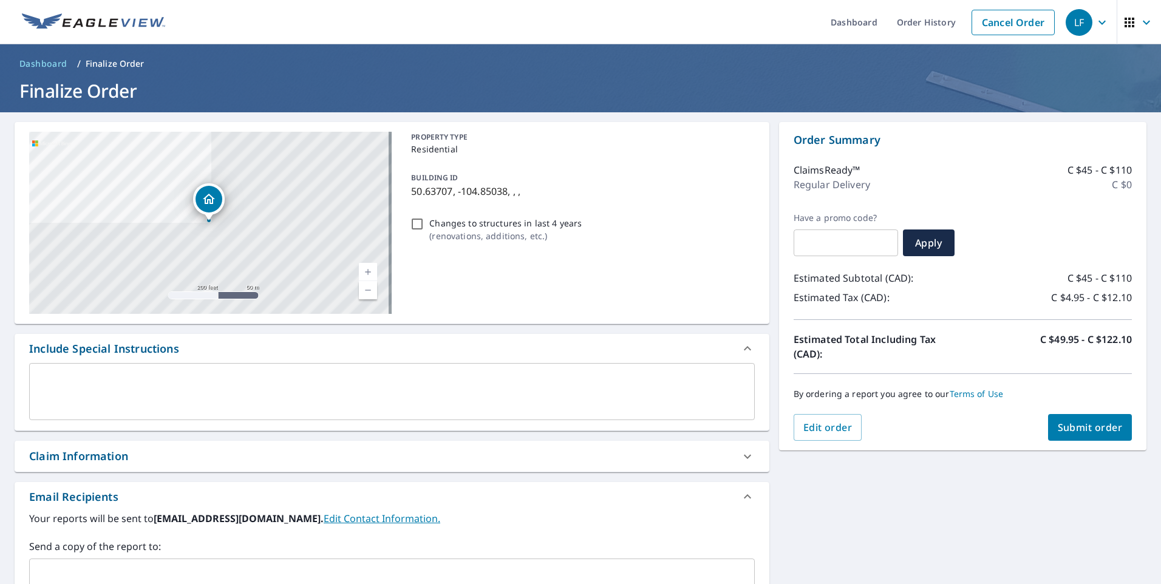
click at [1070, 431] on span "Submit order" at bounding box center [1090, 427] width 65 height 13
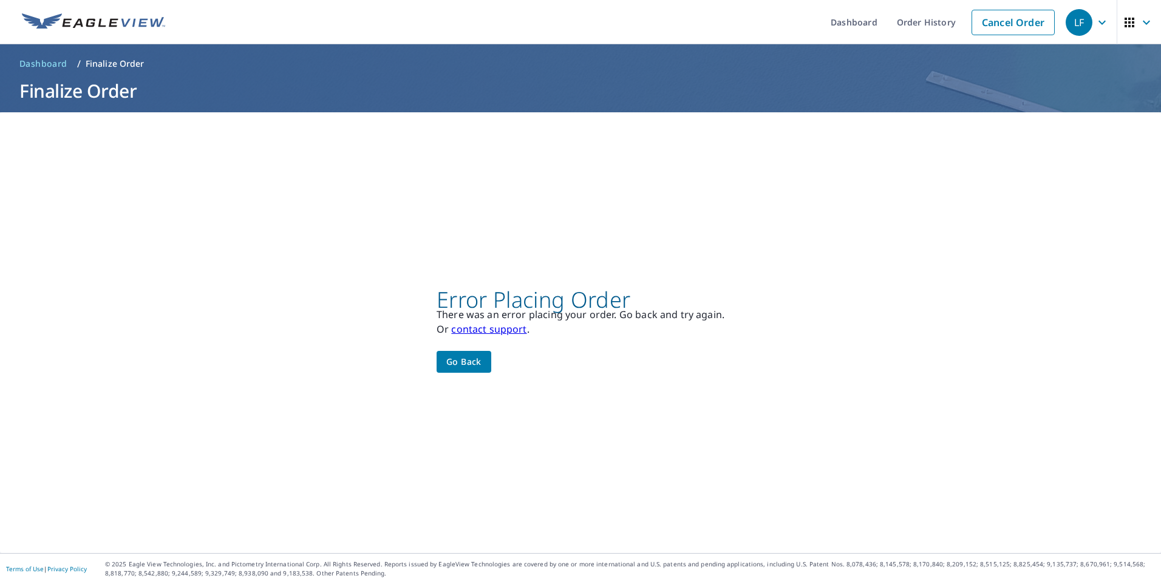
click at [460, 359] on span "Go back" at bounding box center [463, 362] width 35 height 15
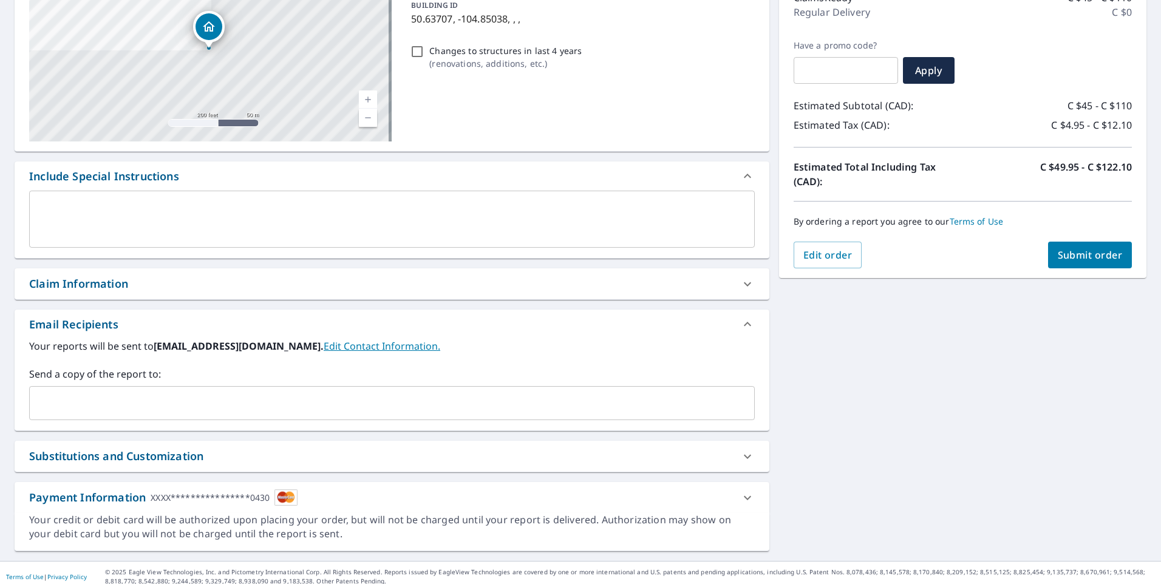
scroll to position [180, 0]
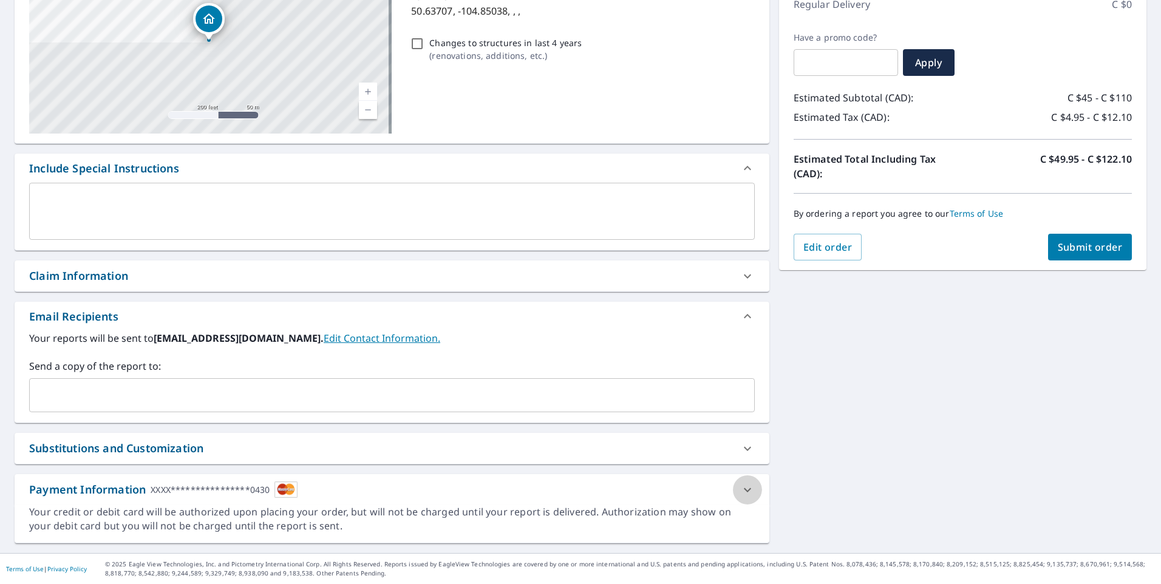
click at [744, 491] on icon at bounding box center [747, 490] width 15 height 15
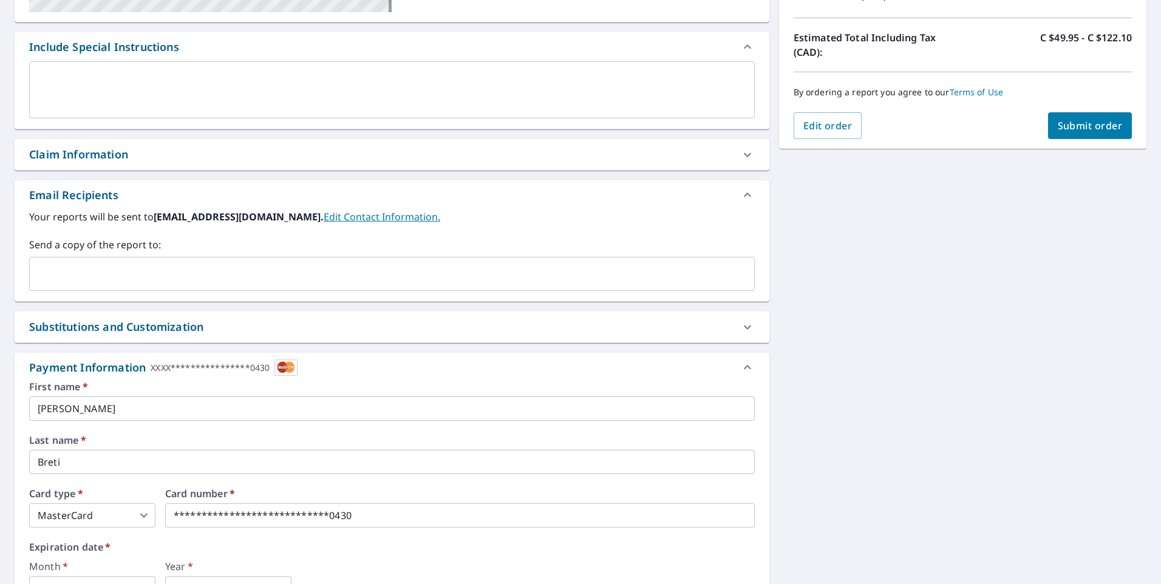
scroll to position [423, 0]
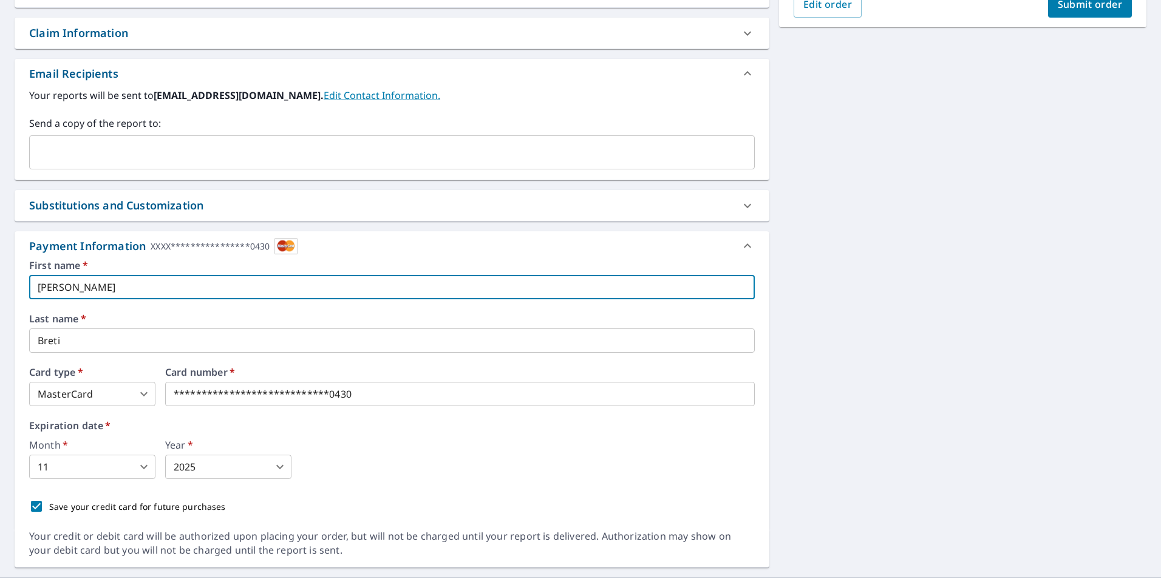
drag, startPoint x: 96, startPoint y: 287, endPoint x: -2, endPoint y: 313, distance: 101.8
click at [0, 313] on html "**********" at bounding box center [580, 292] width 1161 height 584
type input "Leif"
click at [339, 341] on input "Breti" at bounding box center [392, 341] width 726 height 24
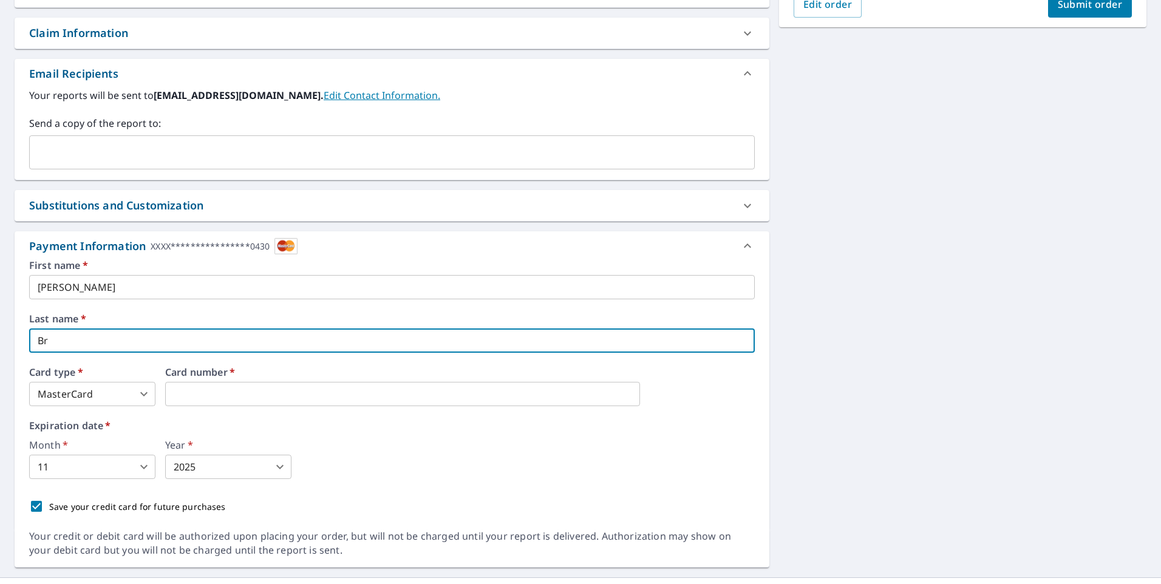
type input "B"
type input "Fryklund"
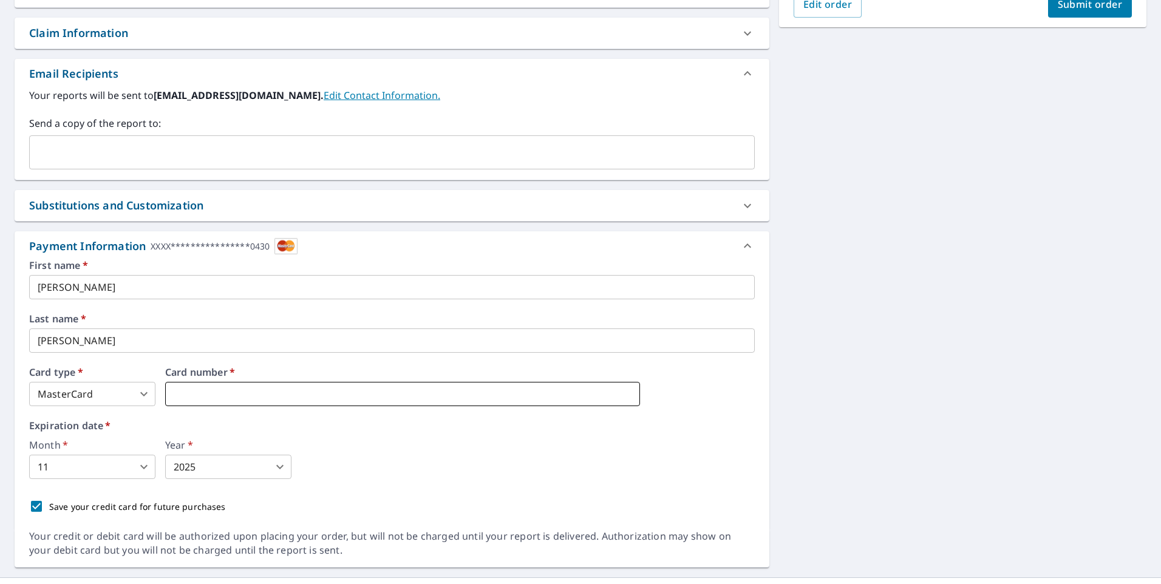
click at [332, 384] on iframe at bounding box center [402, 394] width 475 height 24
click at [128, 392] on body "**********" at bounding box center [580, 292] width 1161 height 584
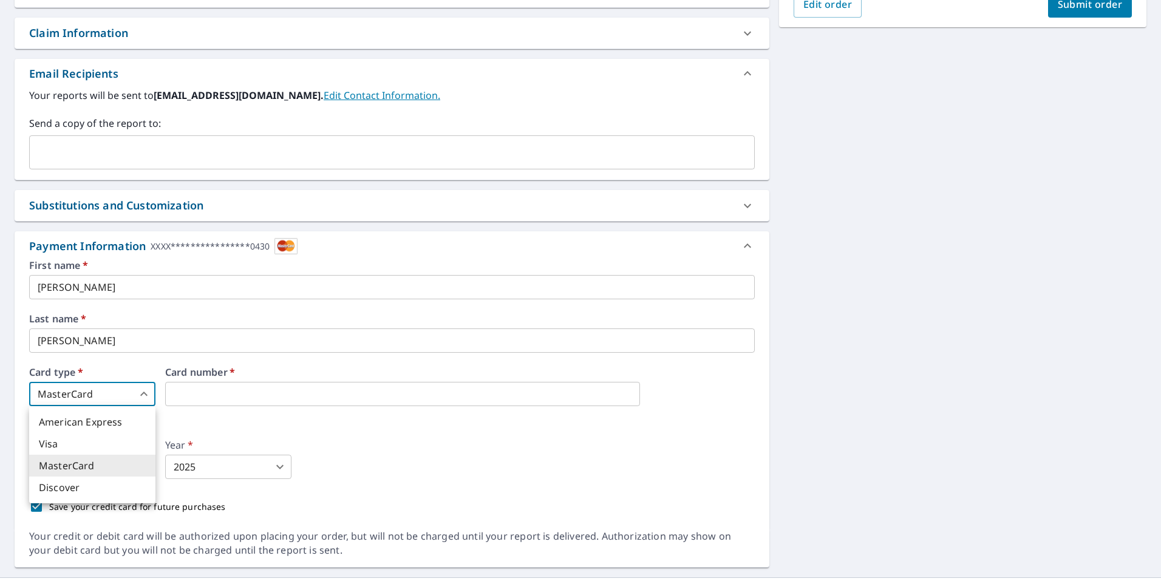
click at [76, 449] on li "Visa" at bounding box center [92, 444] width 126 height 22
type input "2"
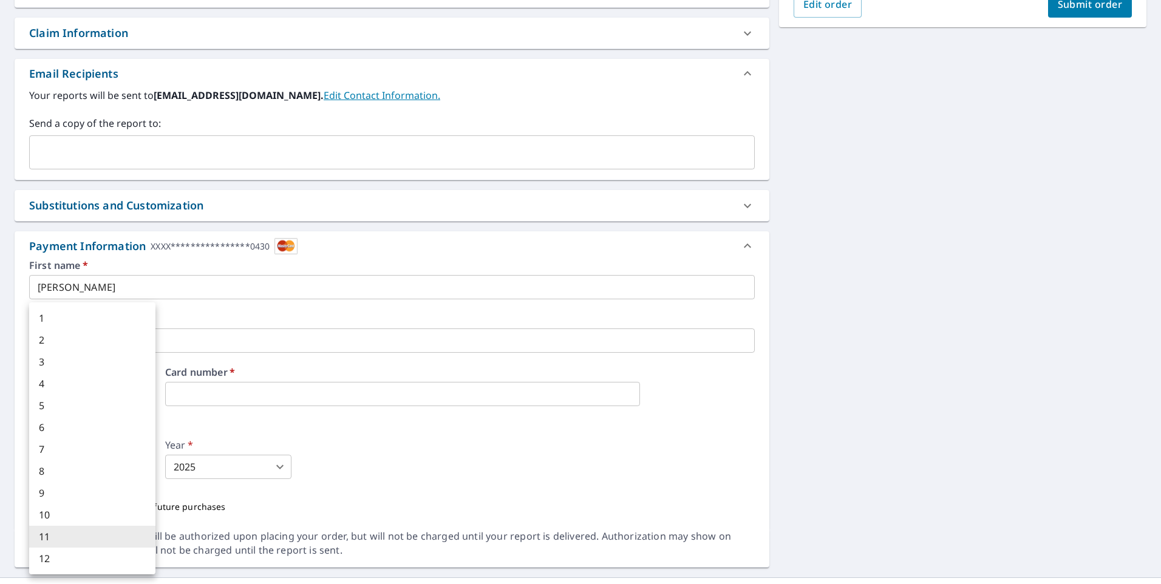
click at [126, 468] on body "**********" at bounding box center [580, 292] width 1161 height 584
click at [170, 433] on div at bounding box center [580, 292] width 1161 height 584
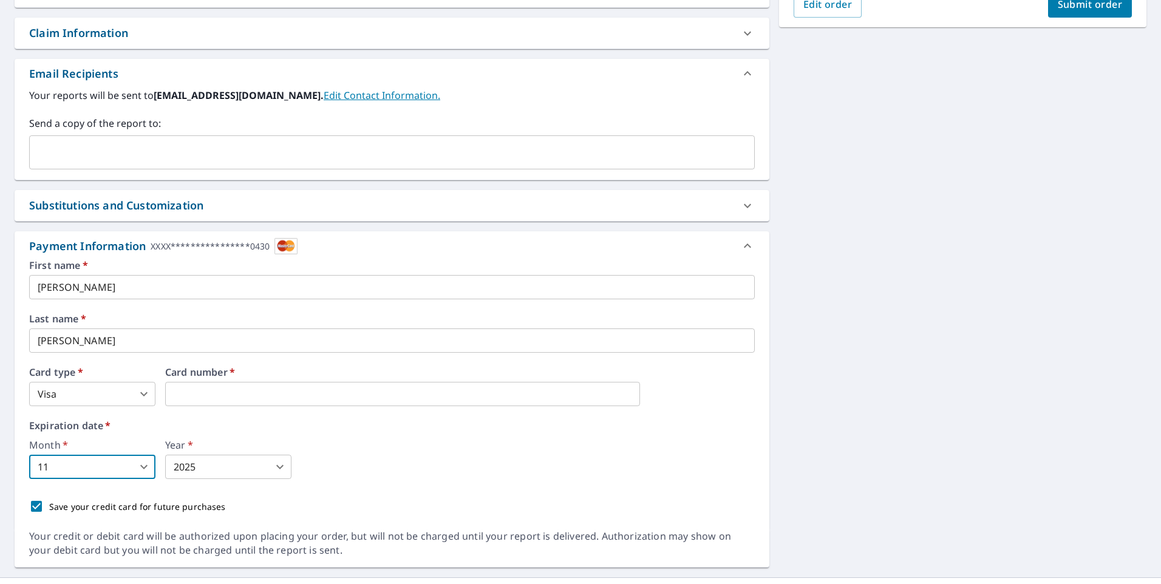
click at [137, 468] on body "**********" at bounding box center [580, 292] width 1161 height 584
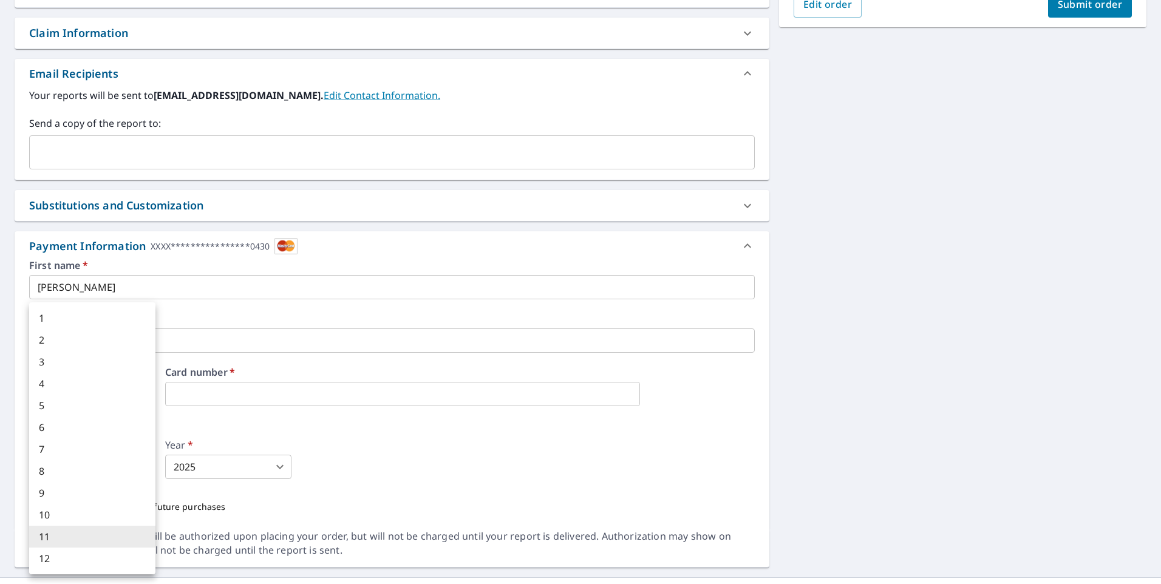
click at [80, 370] on li "3" at bounding box center [92, 362] width 126 height 22
type input "3"
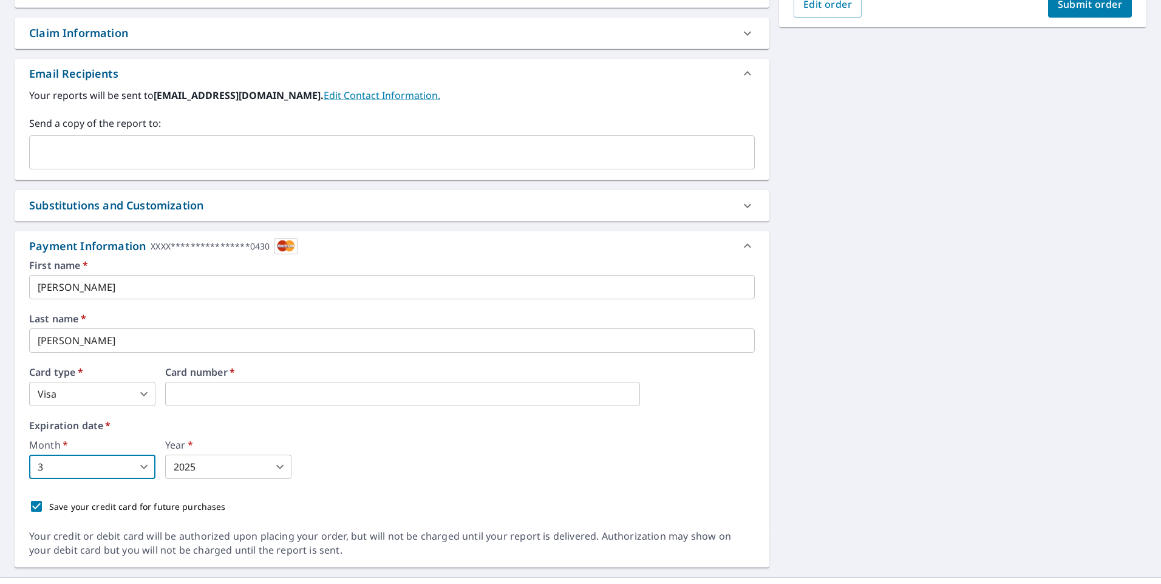
click at [288, 472] on body "**********" at bounding box center [580, 292] width 1161 height 584
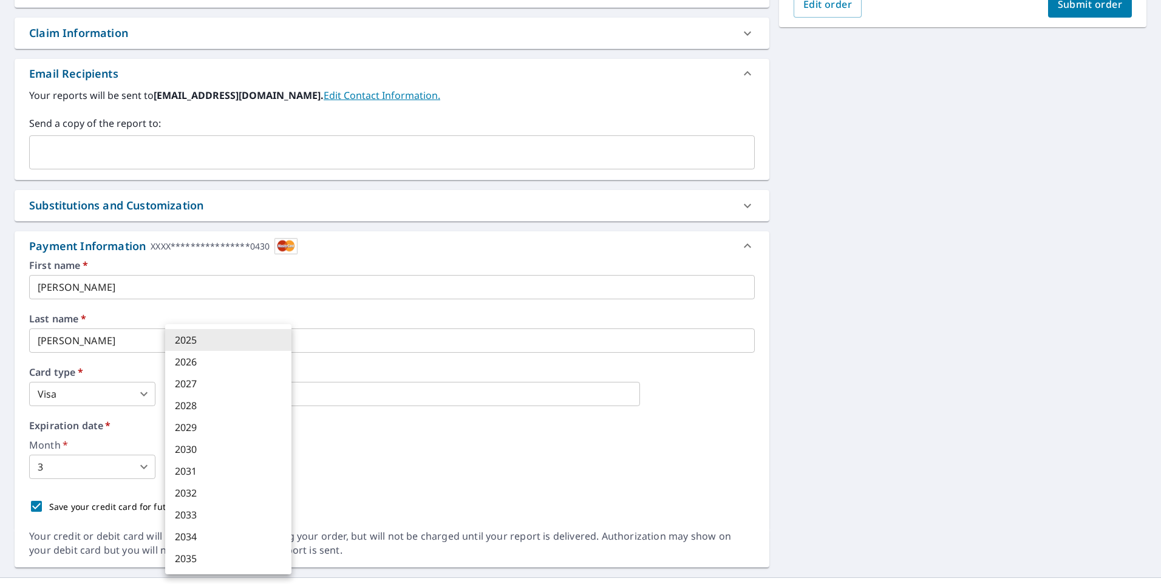
click at [250, 408] on li "2028" at bounding box center [228, 406] width 126 height 22
type input "2028"
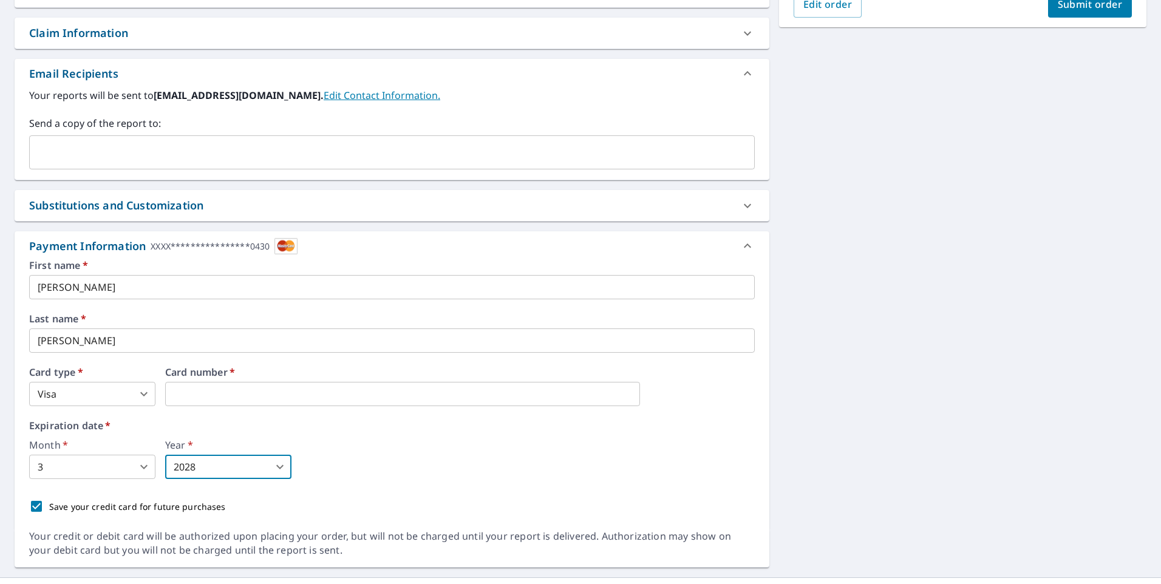
click at [288, 431] on div "Expiration date   * Month   * 3 3 ​ Year   * 2028 2028 ​" at bounding box center [392, 450] width 726 height 58
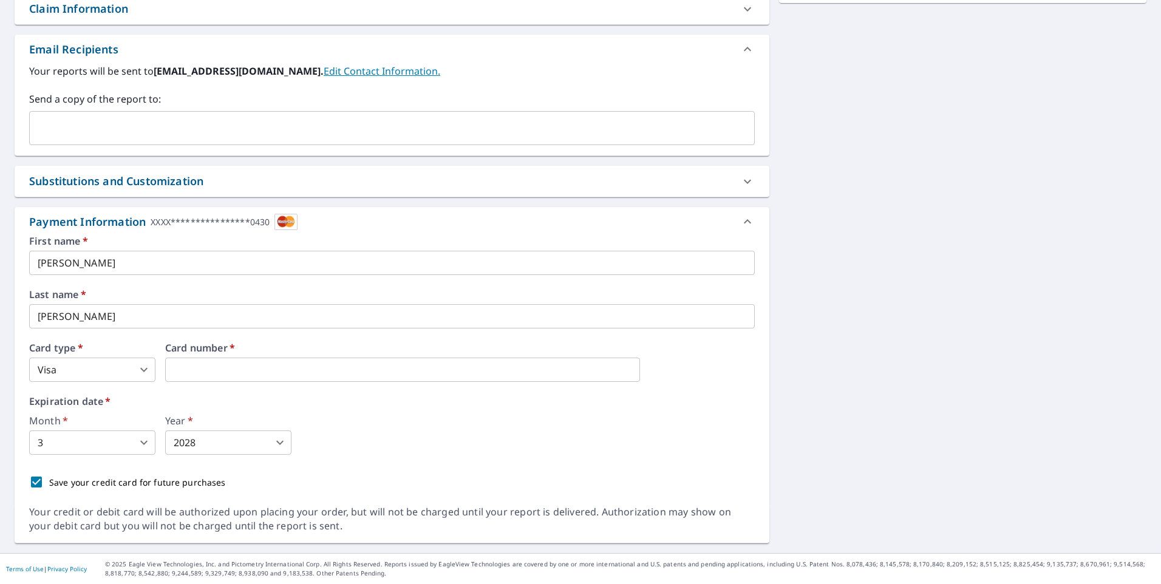
scroll to position [265, 0]
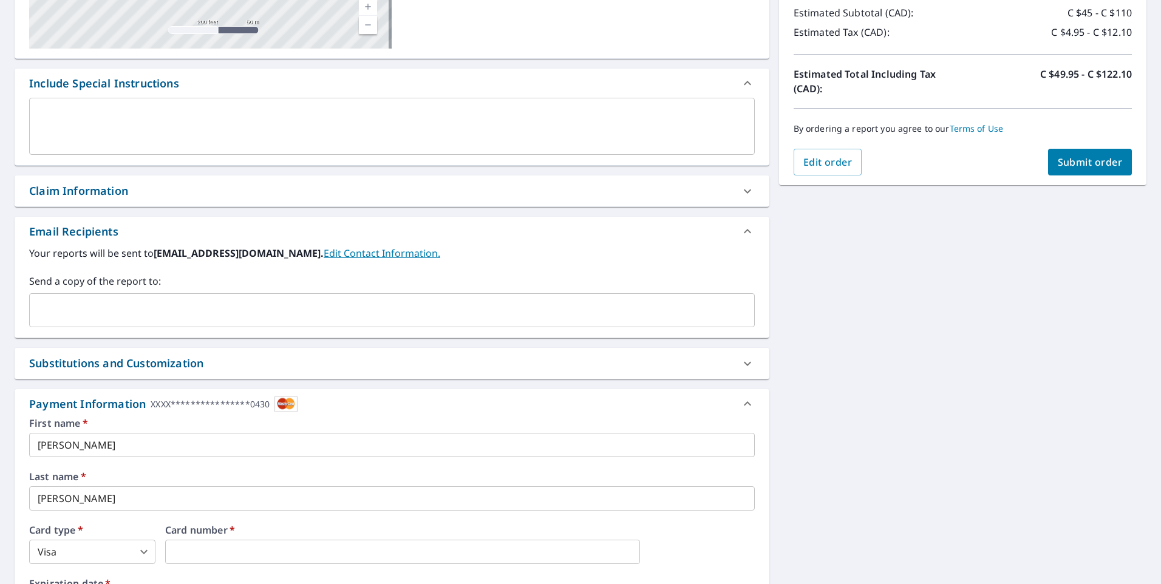
click at [1063, 154] on button "Submit order" at bounding box center [1090, 162] width 84 height 27
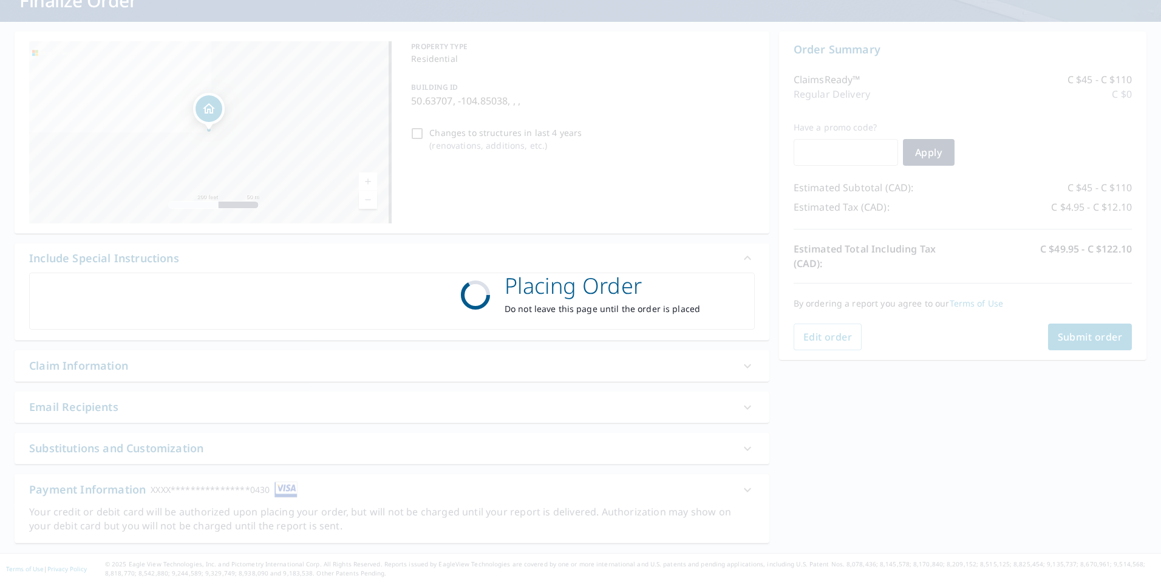
scroll to position [0, 0]
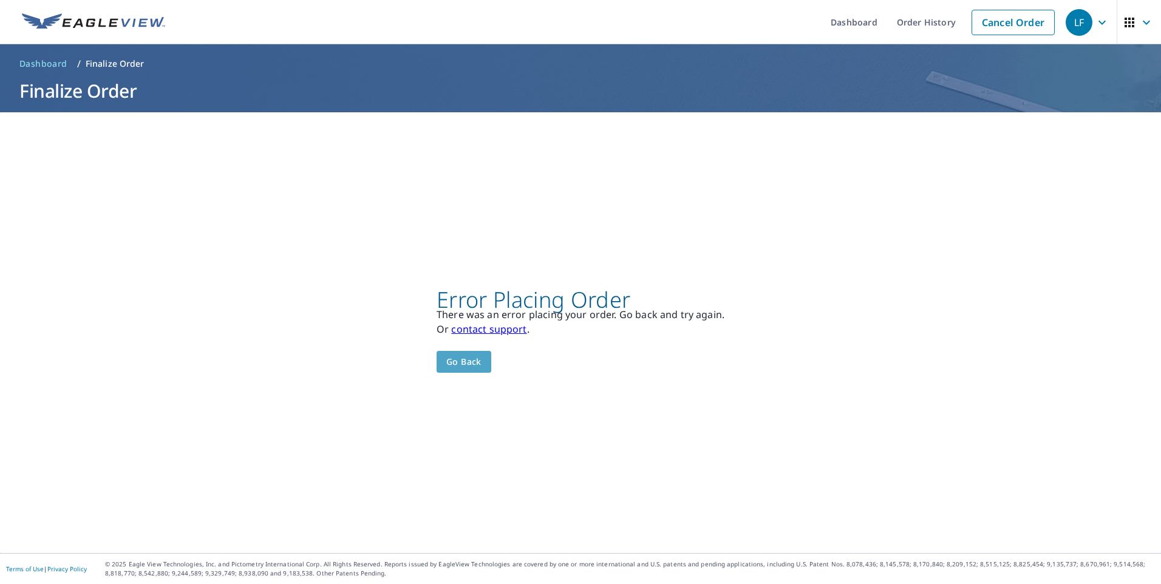
click at [450, 362] on span "Go back" at bounding box center [463, 362] width 35 height 15
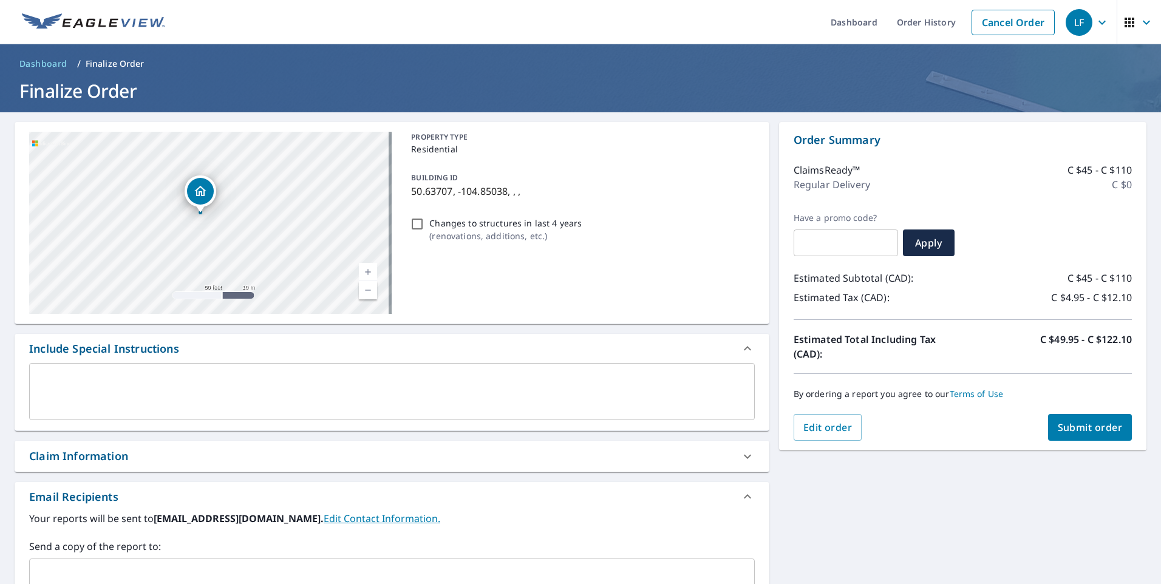
drag, startPoint x: 144, startPoint y: 214, endPoint x: 370, endPoint y: 269, distance: 232.6
click at [370, 269] on div "50.63707, -104.85038 , Aerial Road A standard road map Aerial A detailed look f…" at bounding box center [210, 223] width 363 height 182
drag, startPoint x: 249, startPoint y: 245, endPoint x: 294, endPoint y: 256, distance: 46.4
click at [294, 256] on div "50.63707, -104.85038 ," at bounding box center [210, 223] width 363 height 182
drag, startPoint x: 99, startPoint y: 222, endPoint x: 192, endPoint y: 228, distance: 93.1
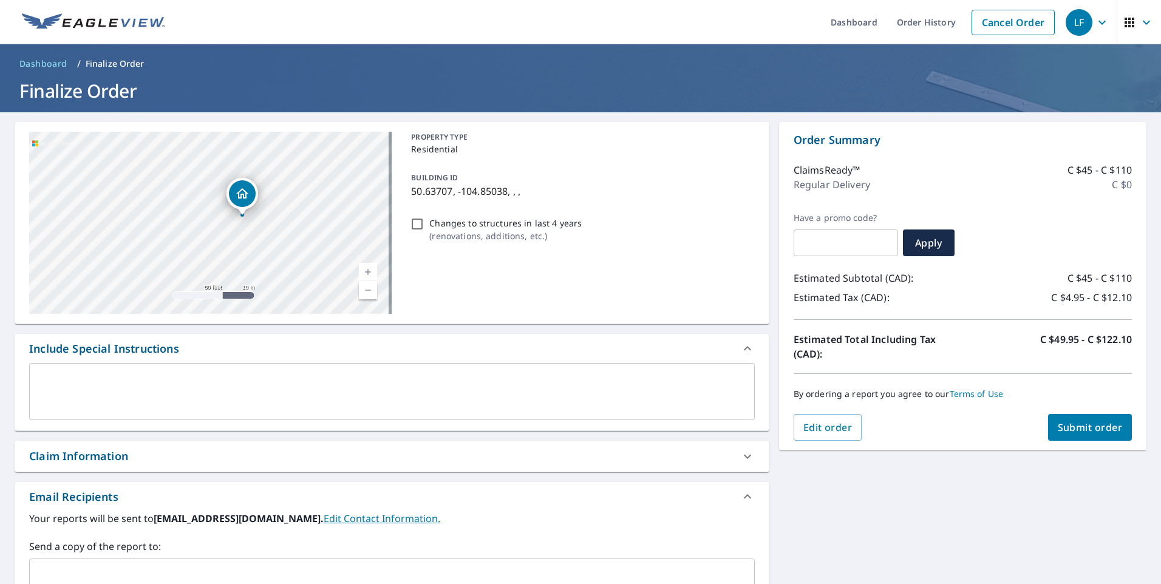
click at [192, 228] on div "50.63707, -104.85038 ," at bounding box center [210, 223] width 363 height 182
drag, startPoint x: 148, startPoint y: 213, endPoint x: 233, endPoint y: 248, distance: 91.8
click at [233, 248] on div "50.63707, -104.85038 ," at bounding box center [210, 223] width 363 height 182
drag, startPoint x: 262, startPoint y: 224, endPoint x: 231, endPoint y: 114, distance: 114.6
click at [231, 115] on div "**********" at bounding box center [580, 422] width 1161 height 621
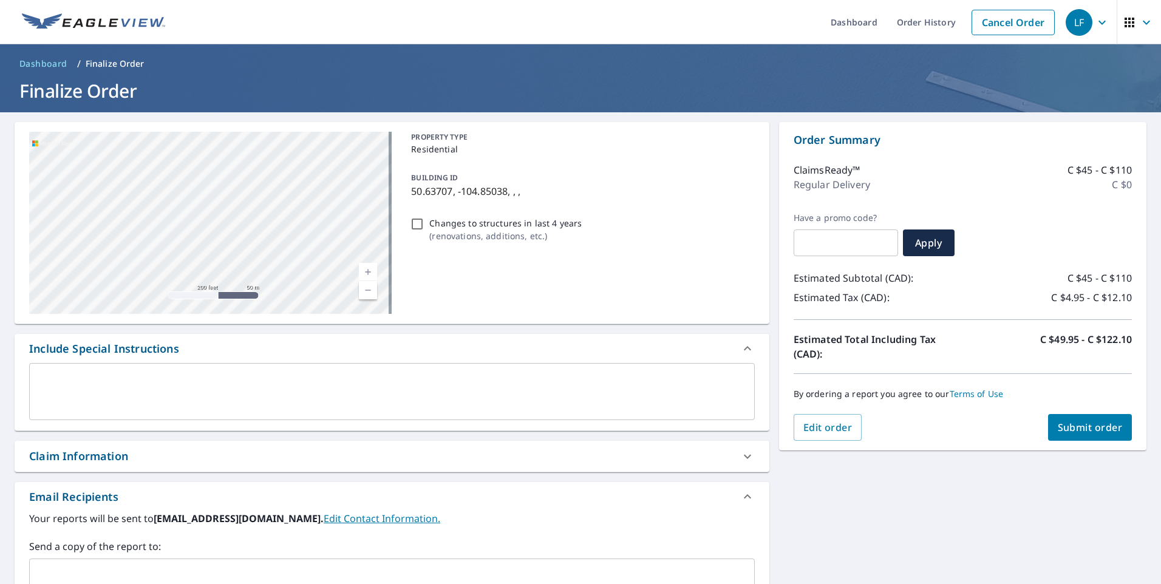
drag, startPoint x: 253, startPoint y: 169, endPoint x: 219, endPoint y: 74, distance: 100.9
click at [219, 75] on div "**********" at bounding box center [580, 292] width 1161 height 584
drag, startPoint x: 264, startPoint y: 242, endPoint x: 244, endPoint y: 157, distance: 87.5
click at [245, 168] on div "50.63707, -104.85038 ," at bounding box center [210, 223] width 363 height 182
drag, startPoint x: 283, startPoint y: 311, endPoint x: 242, endPoint y: 128, distance: 187.4
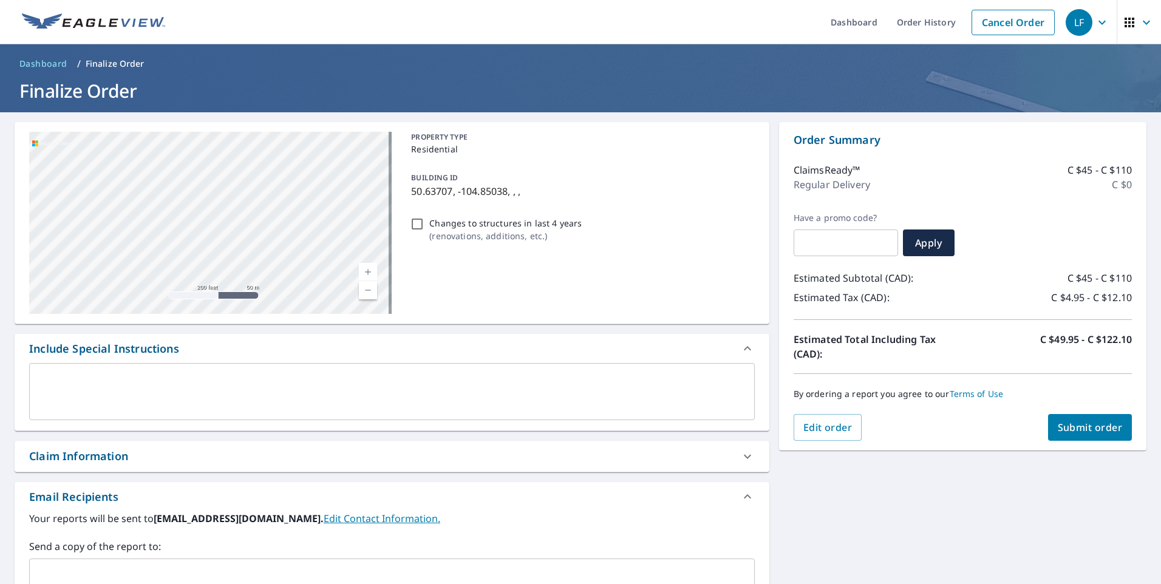
click at [242, 129] on div "50.63707, -104.85038 , Aerial Road A standard road map Aerial A detailed look f…" at bounding box center [392, 223] width 755 height 202
click at [261, 143] on div "50.63707, -104.85038 ," at bounding box center [210, 223] width 363 height 182
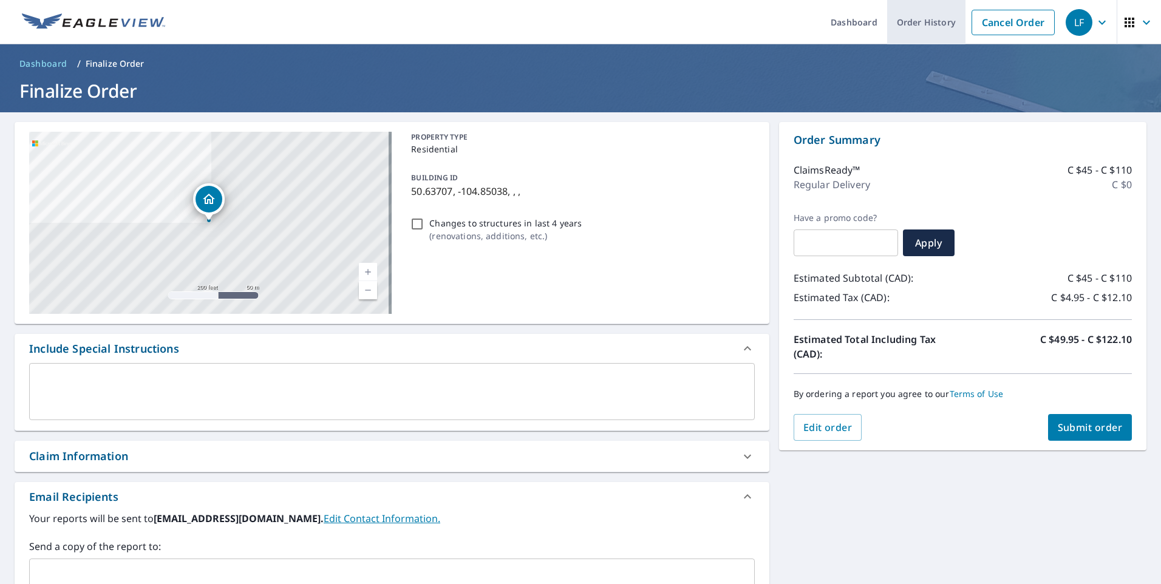
click at [912, 14] on link "Order History" at bounding box center [926, 22] width 78 height 44
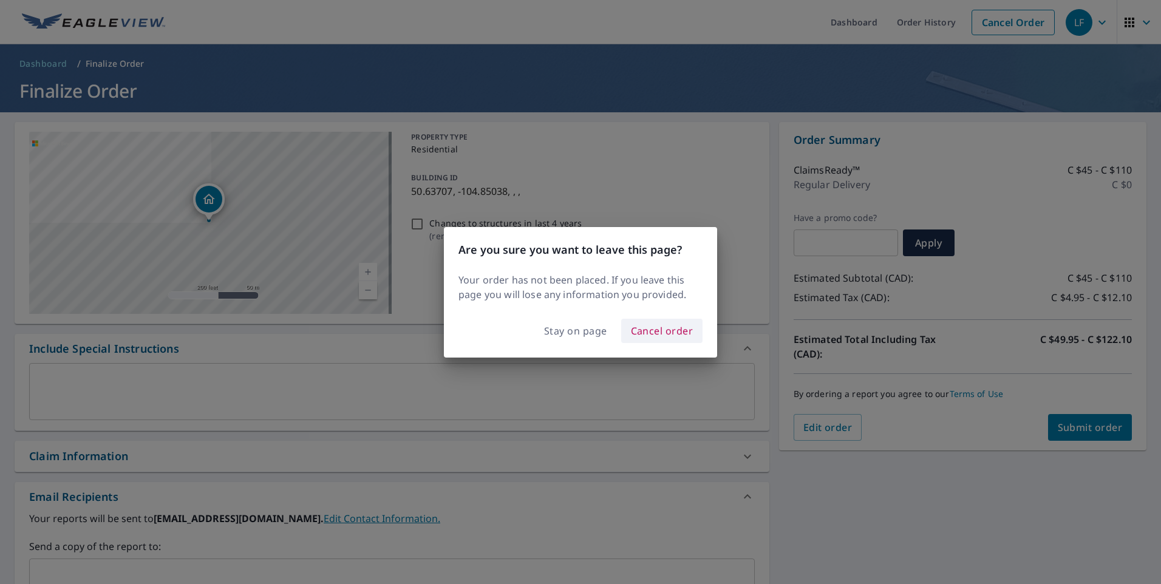
click at [633, 327] on span "Cancel order" at bounding box center [662, 330] width 63 height 17
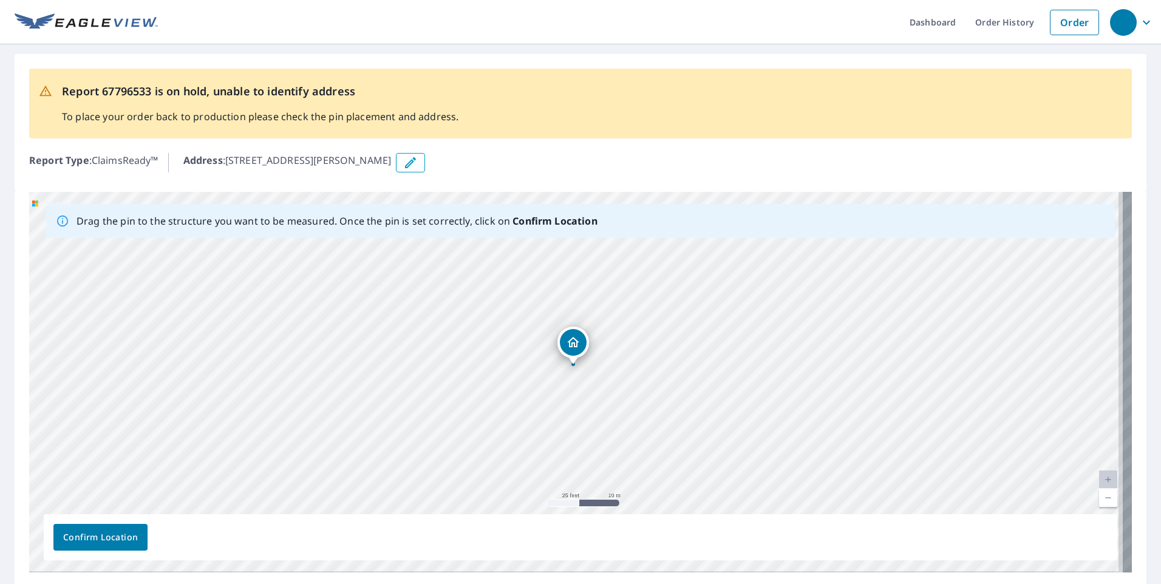
drag, startPoint x: 619, startPoint y: 366, endPoint x: 615, endPoint y: 349, distance: 16.9
click at [615, 349] on div "Township Road 164 Pense, SK S4M0A4" at bounding box center [580, 382] width 1103 height 381
drag, startPoint x: 612, startPoint y: 369, endPoint x: 357, endPoint y: 375, distance: 255.1
click at [357, 375] on div "[STREET_ADDRESS][PERSON_NAME]" at bounding box center [580, 382] width 1103 height 381
click at [420, 162] on button "button" at bounding box center [410, 162] width 29 height 19
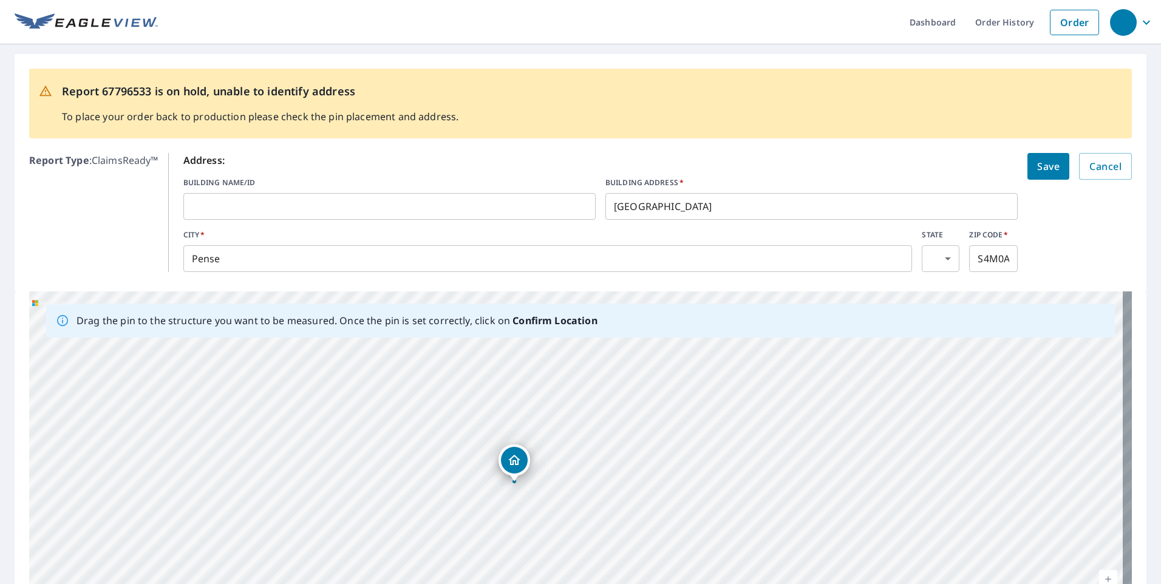
click at [938, 254] on body "Dashboard Order History Order Report 67796533 is on hold, unable to identify ad…" at bounding box center [580, 292] width 1161 height 584
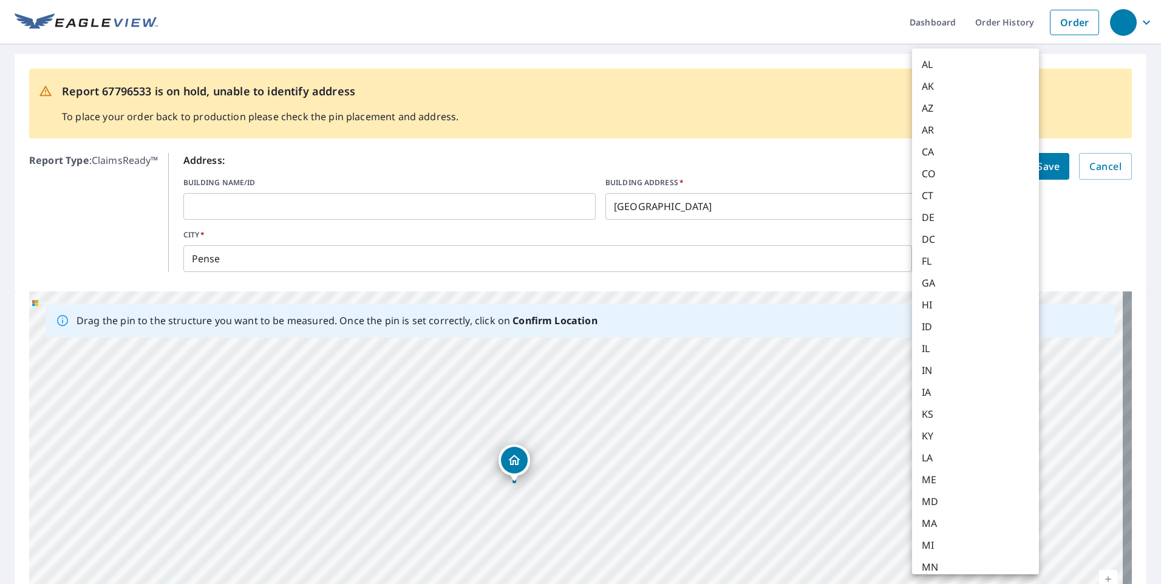
click at [1039, 222] on div at bounding box center [580, 292] width 1161 height 584
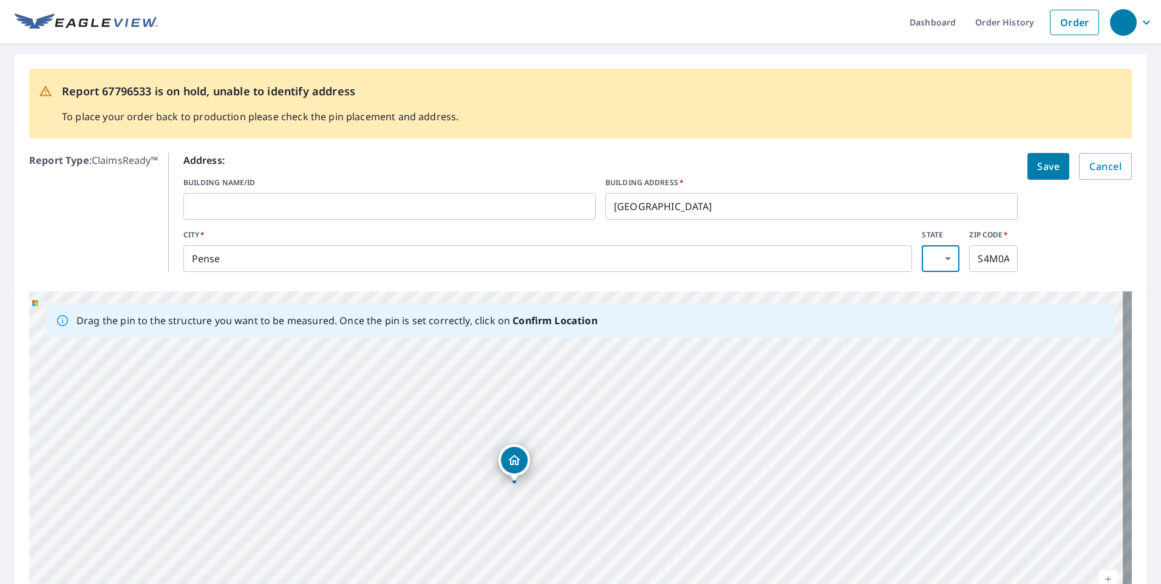
click at [943, 257] on body "Dashboard Order History Order Report 67796533 is on hold, unable to identify ad…" at bounding box center [580, 292] width 1161 height 584
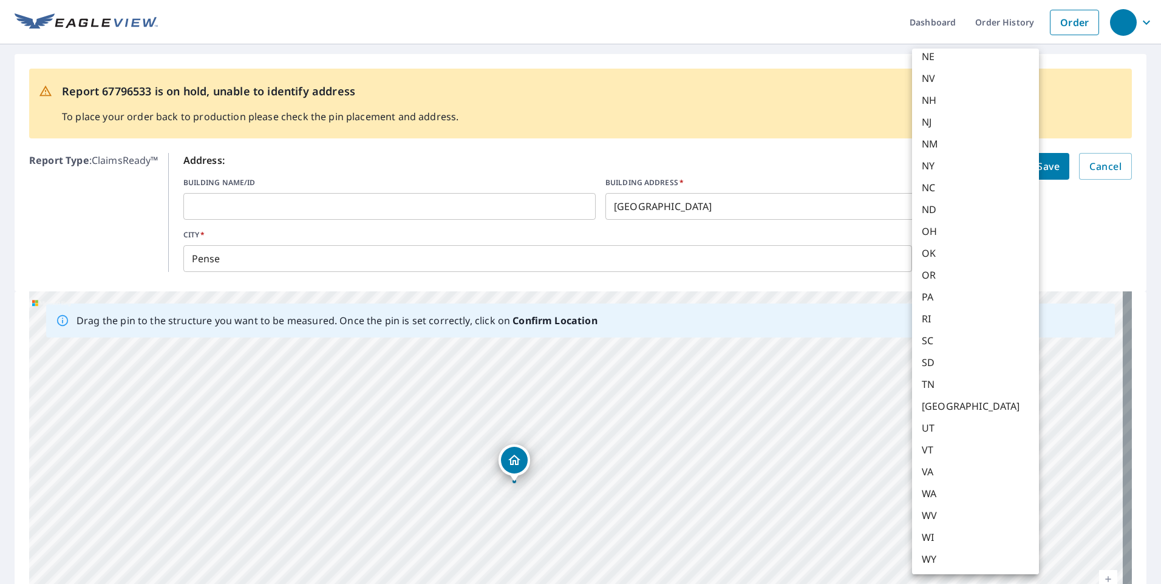
scroll to position [599, 0]
click at [1093, 241] on div at bounding box center [580, 292] width 1161 height 584
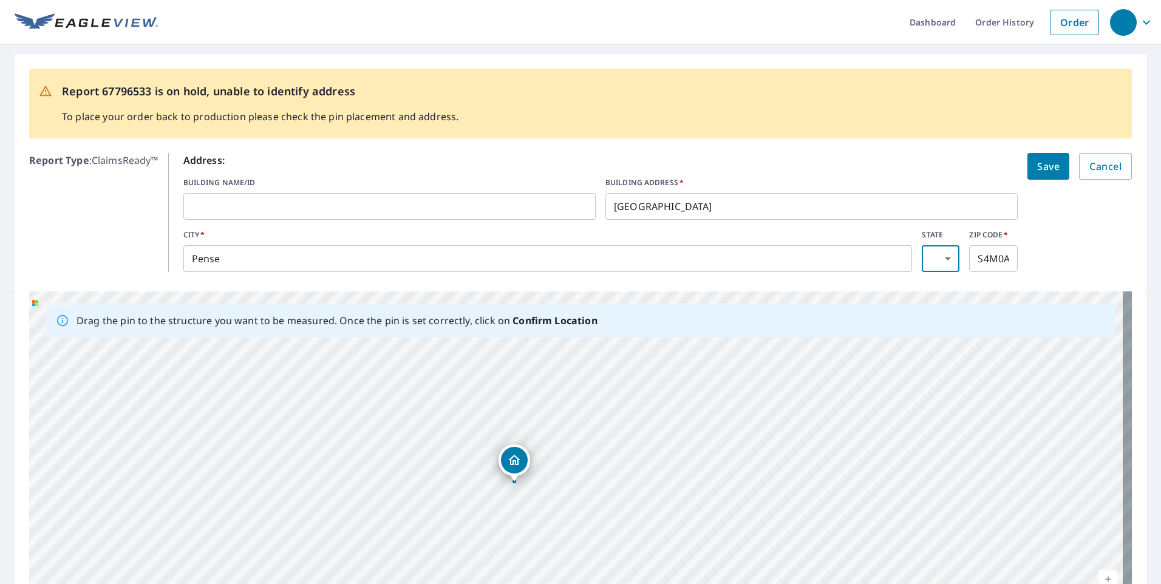
click at [319, 254] on input "Pense" at bounding box center [547, 259] width 729 height 34
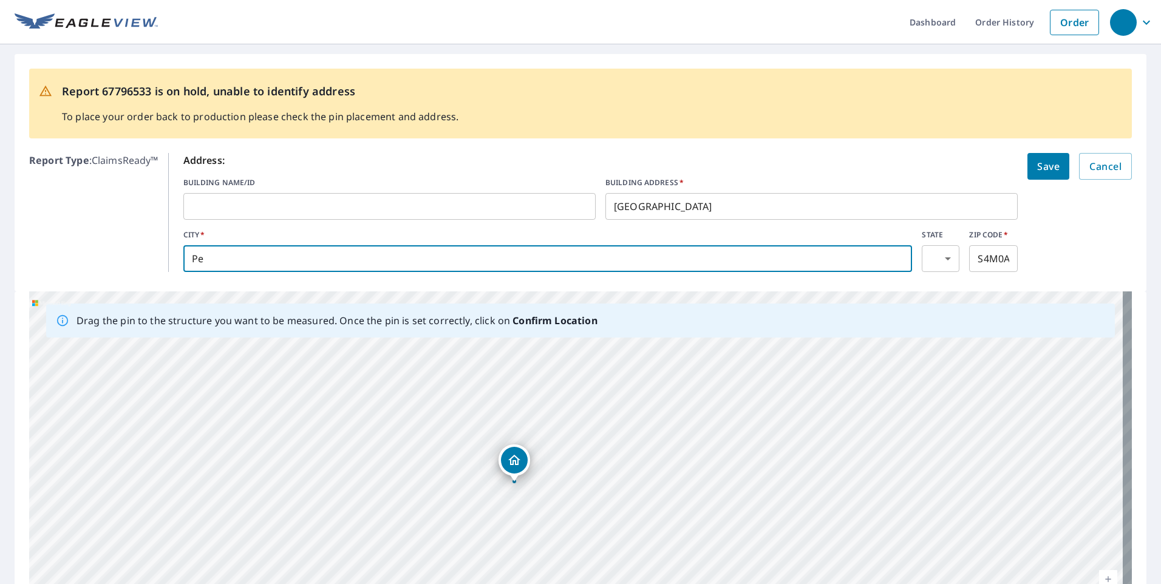
type input "P"
type input "lumsden"
click at [1028, 153] on button "Save" at bounding box center [1049, 166] width 42 height 27
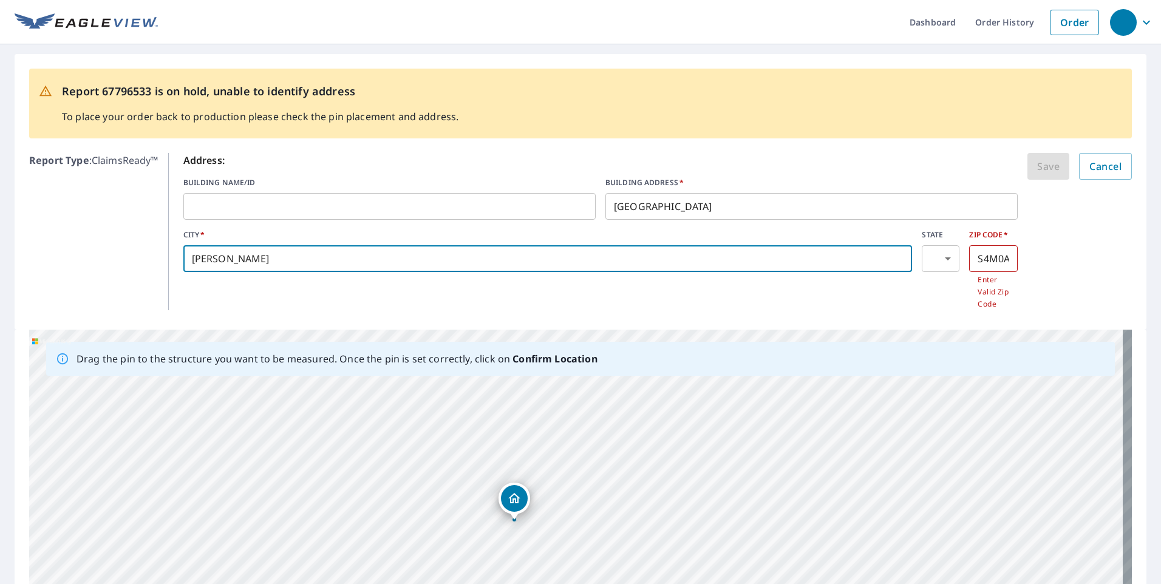
click at [989, 259] on input "S4M0A4" at bounding box center [993, 259] width 49 height 34
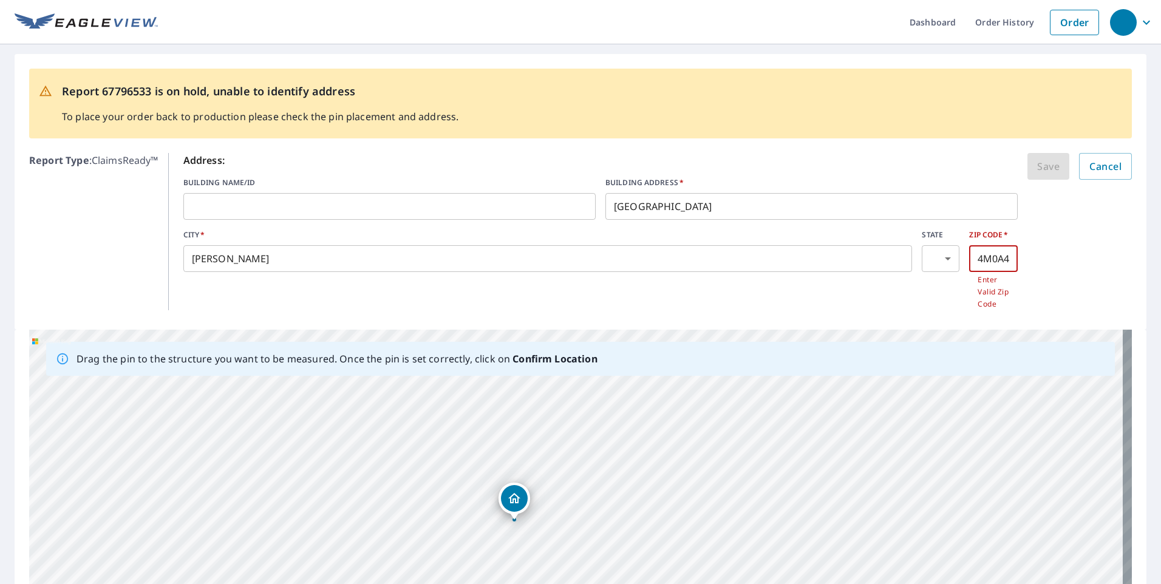
scroll to position [0, 0]
drag, startPoint x: 1000, startPoint y: 259, endPoint x: 959, endPoint y: 260, distance: 40.7
click at [959, 260] on div "CITY   * lumsden ​ STATE ​ SK ​ ZIP CODE   * S4M0A4 ​ Enter Valid Zip Code" at bounding box center [600, 270] width 835 height 81
type input "4"
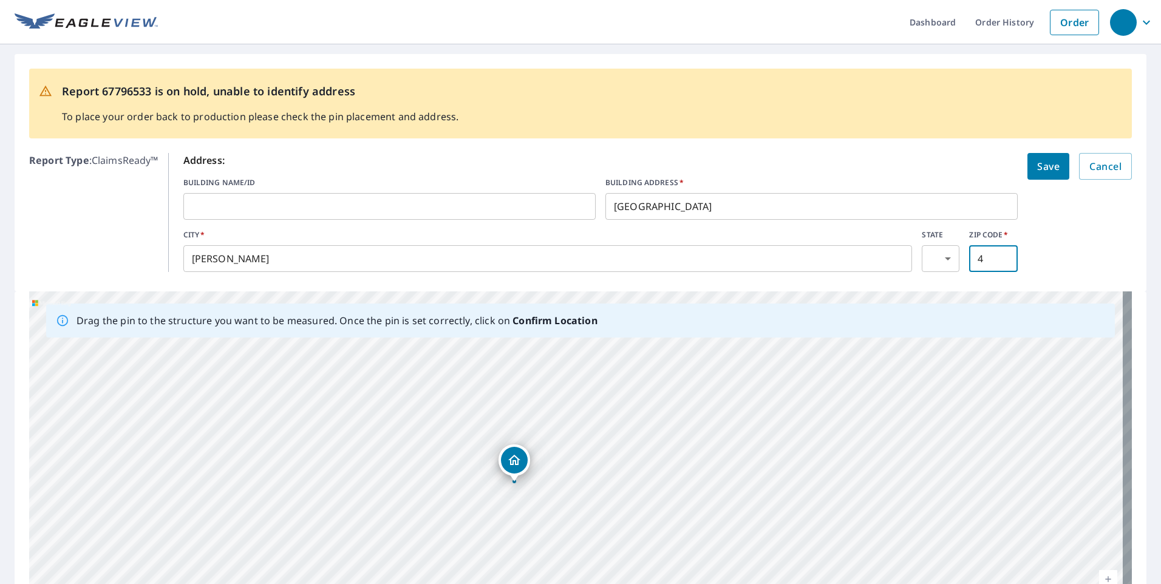
click at [985, 261] on input "4" at bounding box center [993, 259] width 49 height 34
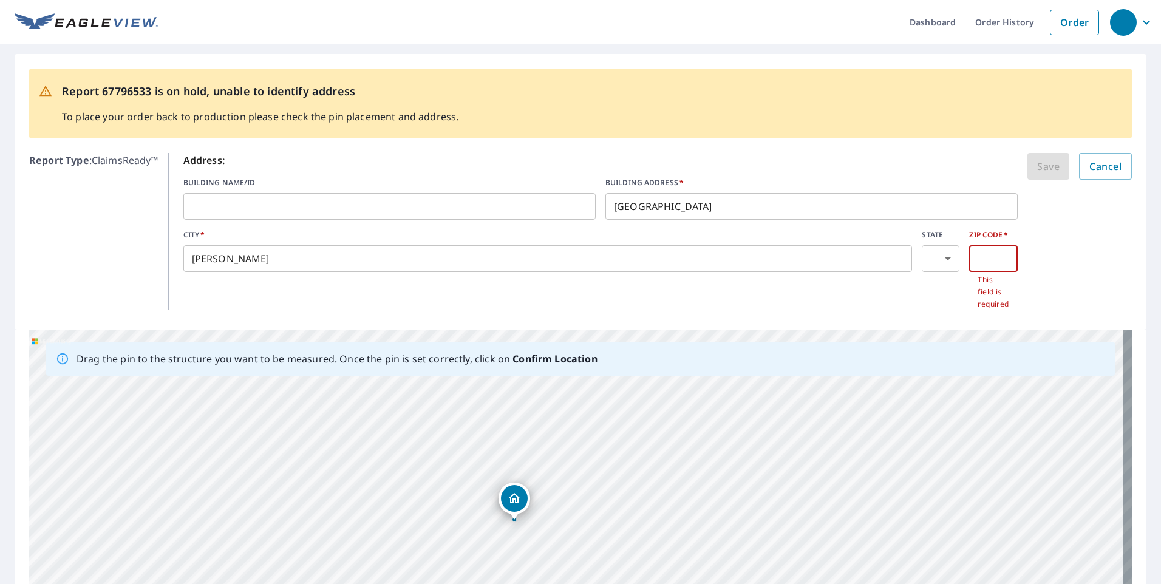
click at [768, 211] on input "[GEOGRAPHIC_DATA]" at bounding box center [811, 206] width 412 height 34
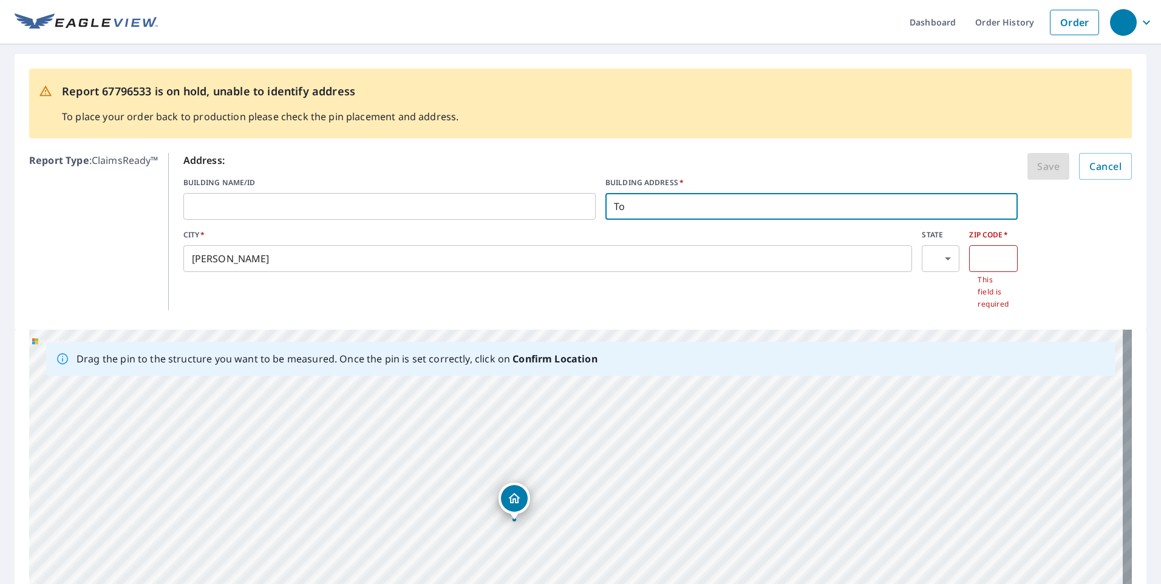
type input "T"
type input "lumsden no. 189 sk"
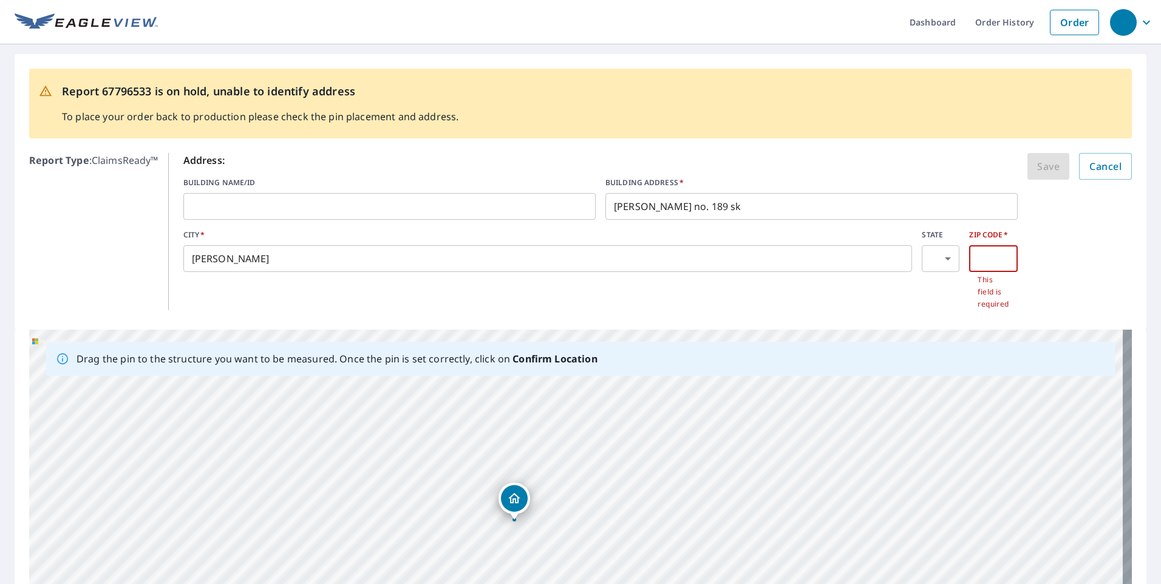
click at [989, 255] on input "text" at bounding box center [993, 259] width 49 height 34
type input "S4M0A4"
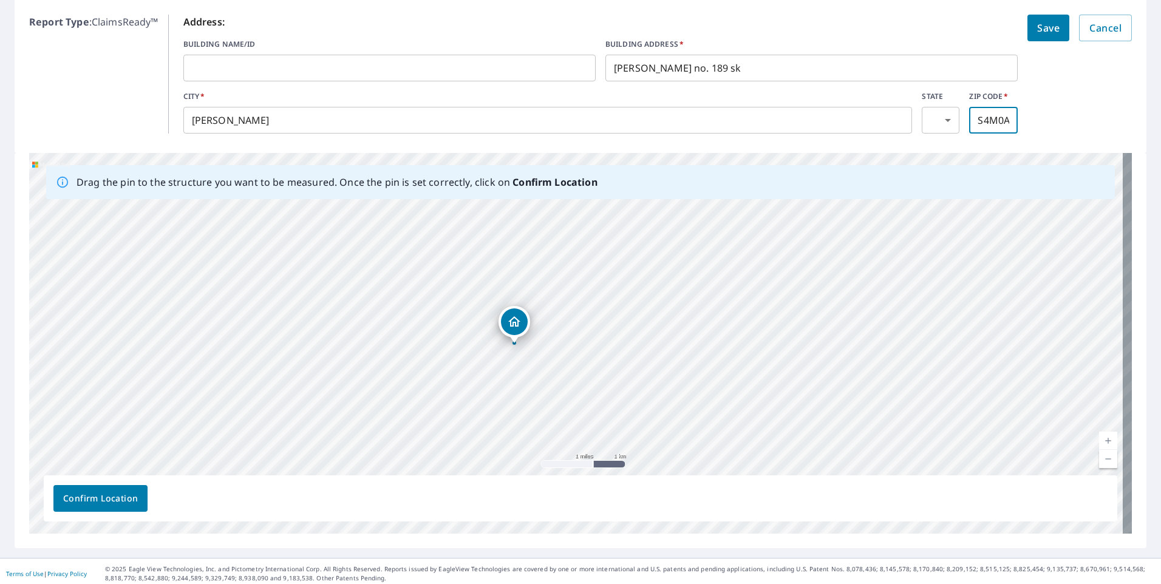
scroll to position [143, 0]
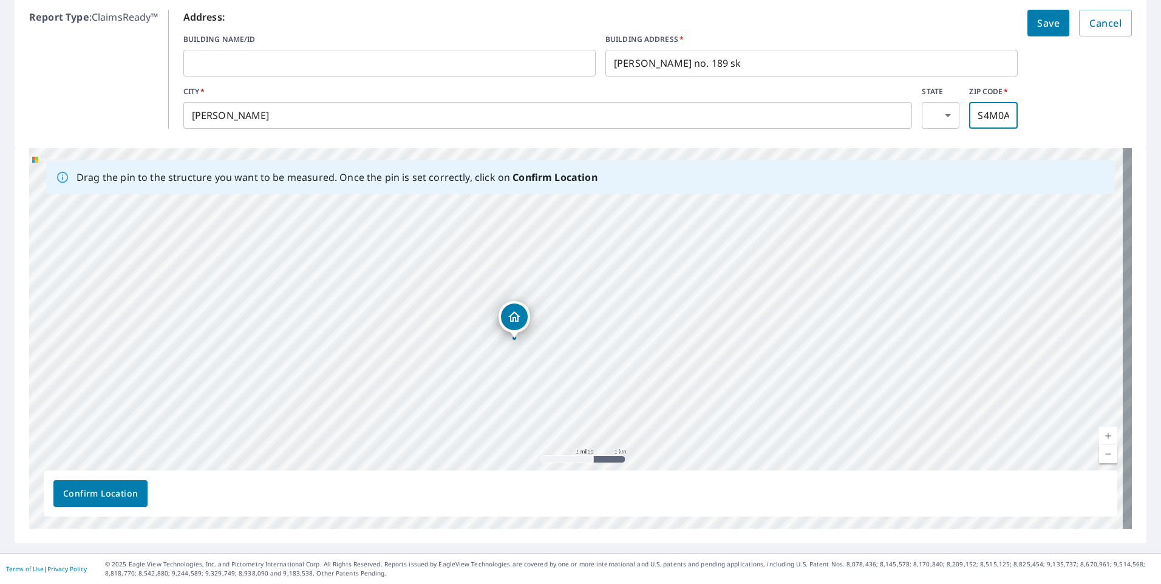
drag, startPoint x: 568, startPoint y: 385, endPoint x: 538, endPoint y: 364, distance: 36.7
click at [538, 364] on div "[STREET_ADDRESS][PERSON_NAME]" at bounding box center [580, 338] width 1103 height 381
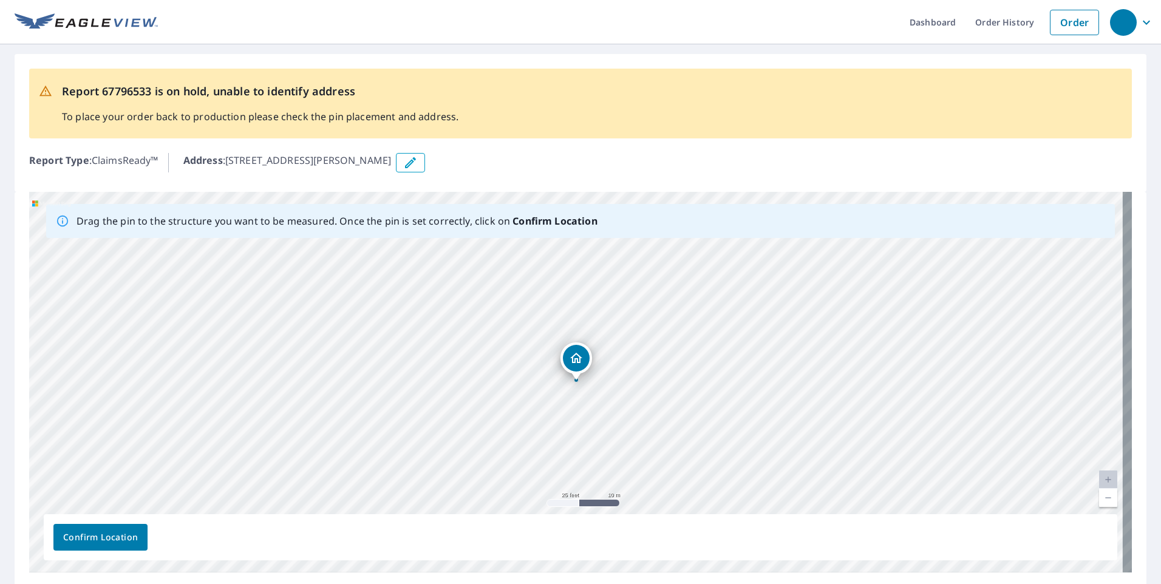
click at [576, 363] on icon "Dropped pin, building 1, Residential property, Township Road 164 Pense, SK S4M0…" at bounding box center [576, 358] width 15 height 15
click at [576, 389] on div "Township Road 164 Pense, SK S4M0A4" at bounding box center [580, 382] width 1103 height 381
click at [610, 278] on div "Township Road 164 Pense, SK S4M0A4" at bounding box center [580, 382] width 1103 height 381
